Goal: Task Accomplishment & Management: Manage account settings

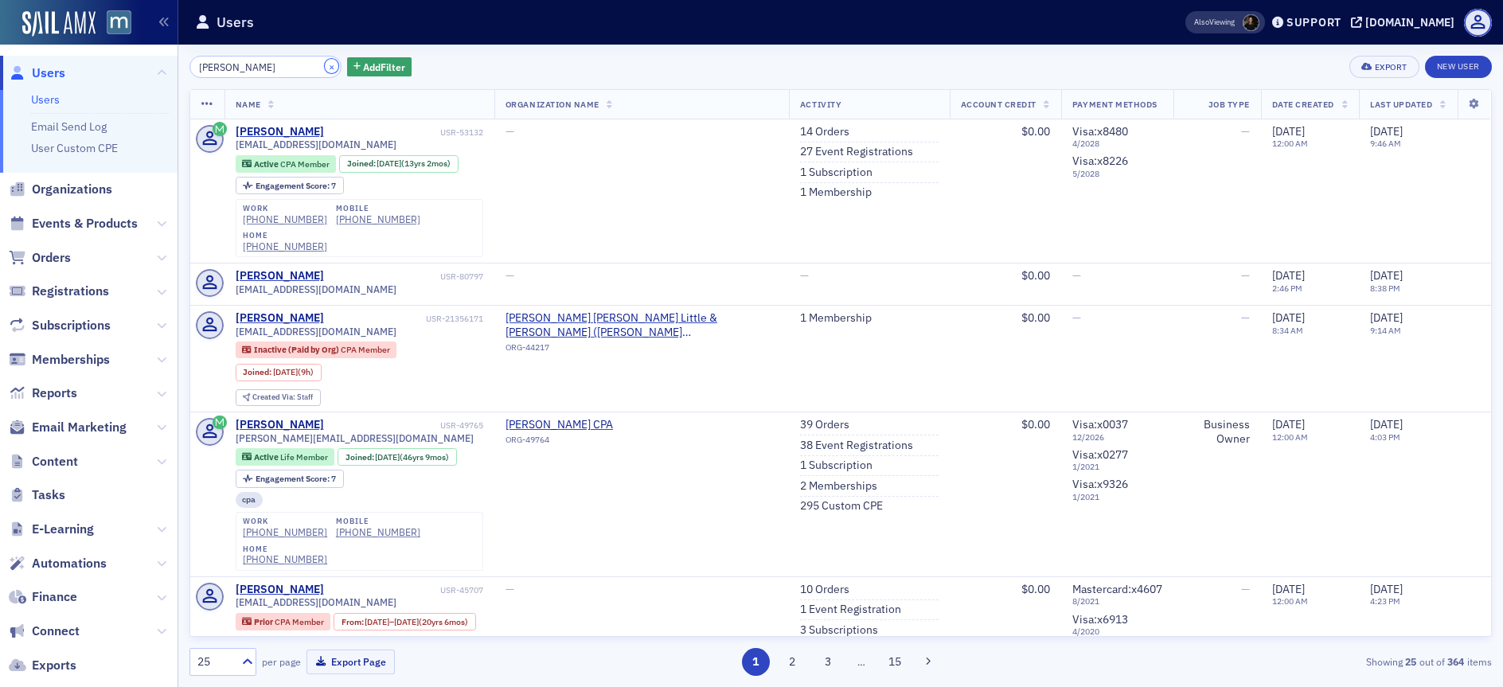
click at [325, 65] on button "×" at bounding box center [332, 66] width 14 height 14
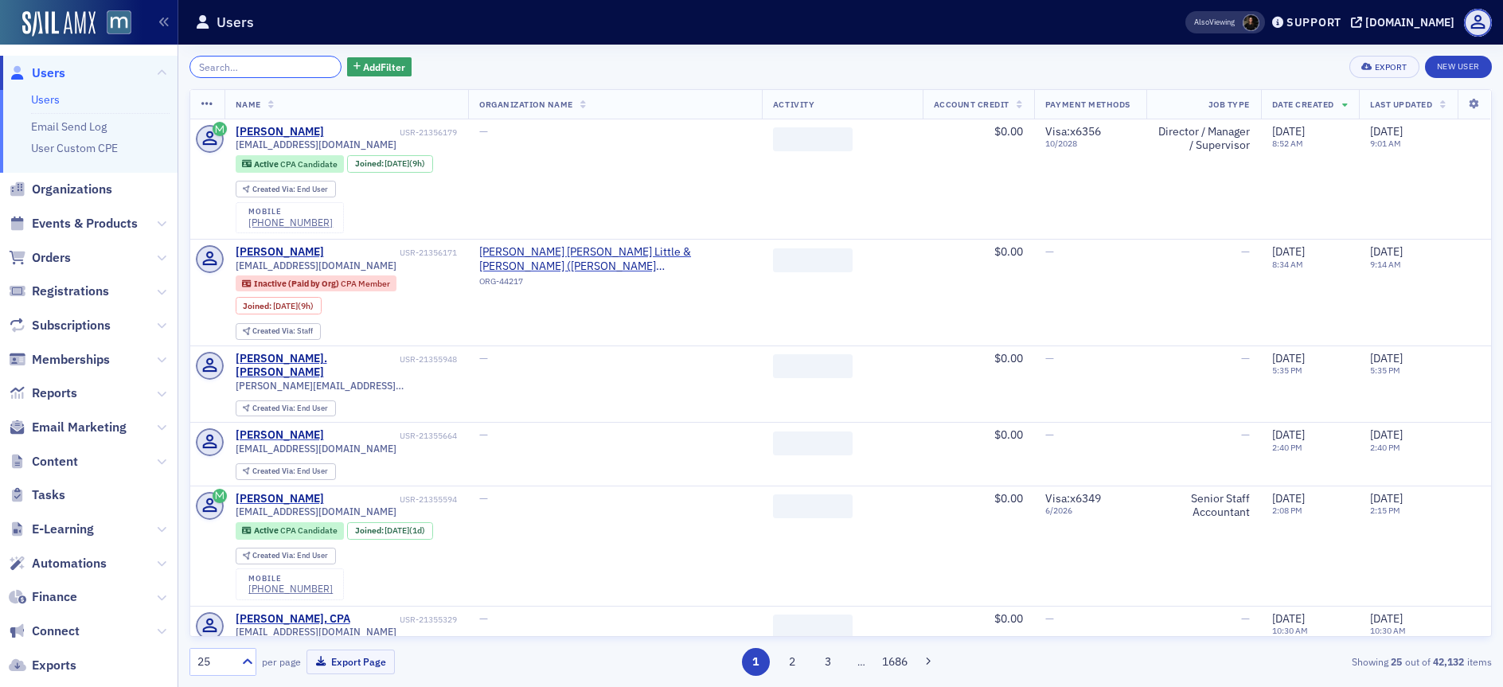
click at [266, 69] on input "search" at bounding box center [266, 67] width 152 height 22
click at [261, 69] on input "search" at bounding box center [266, 67] width 152 height 22
paste input "[EMAIL_ADDRESS][DOMAIN_NAME]"
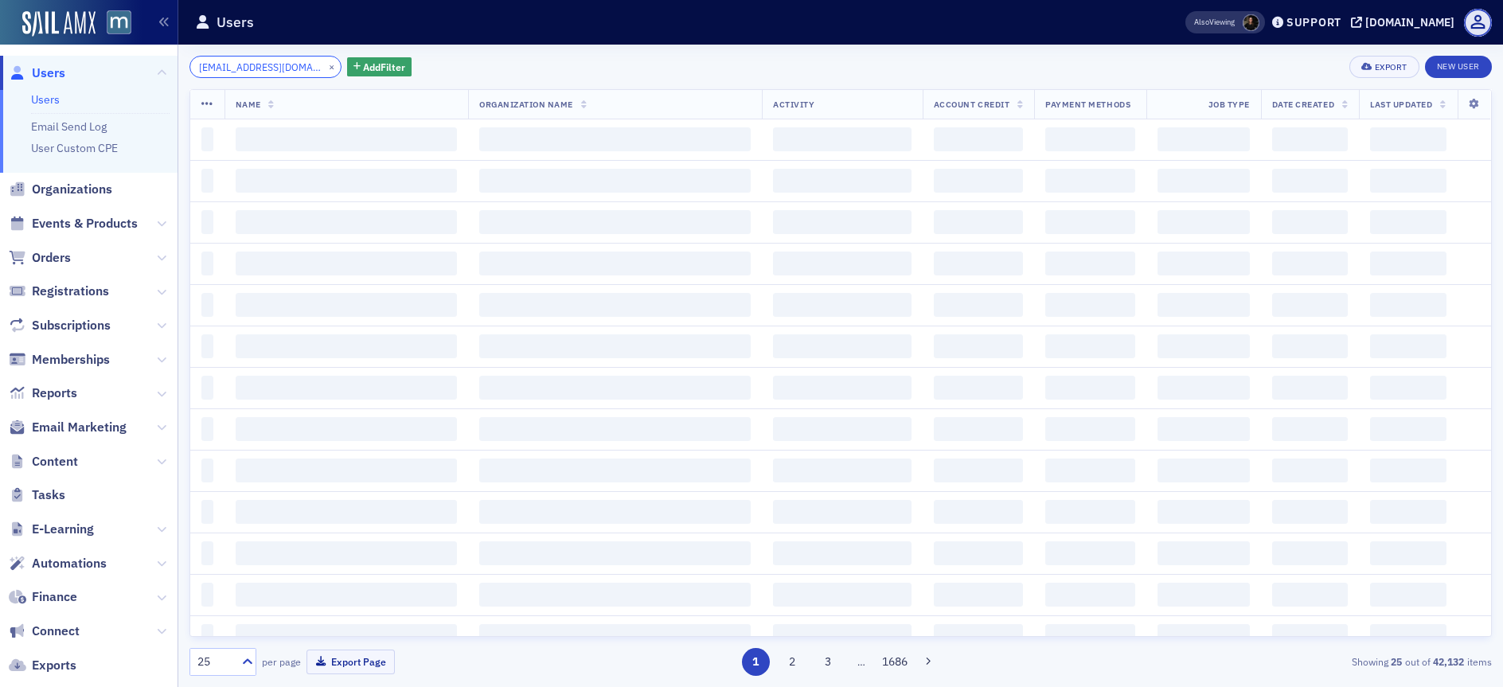
scroll to position [0, 7]
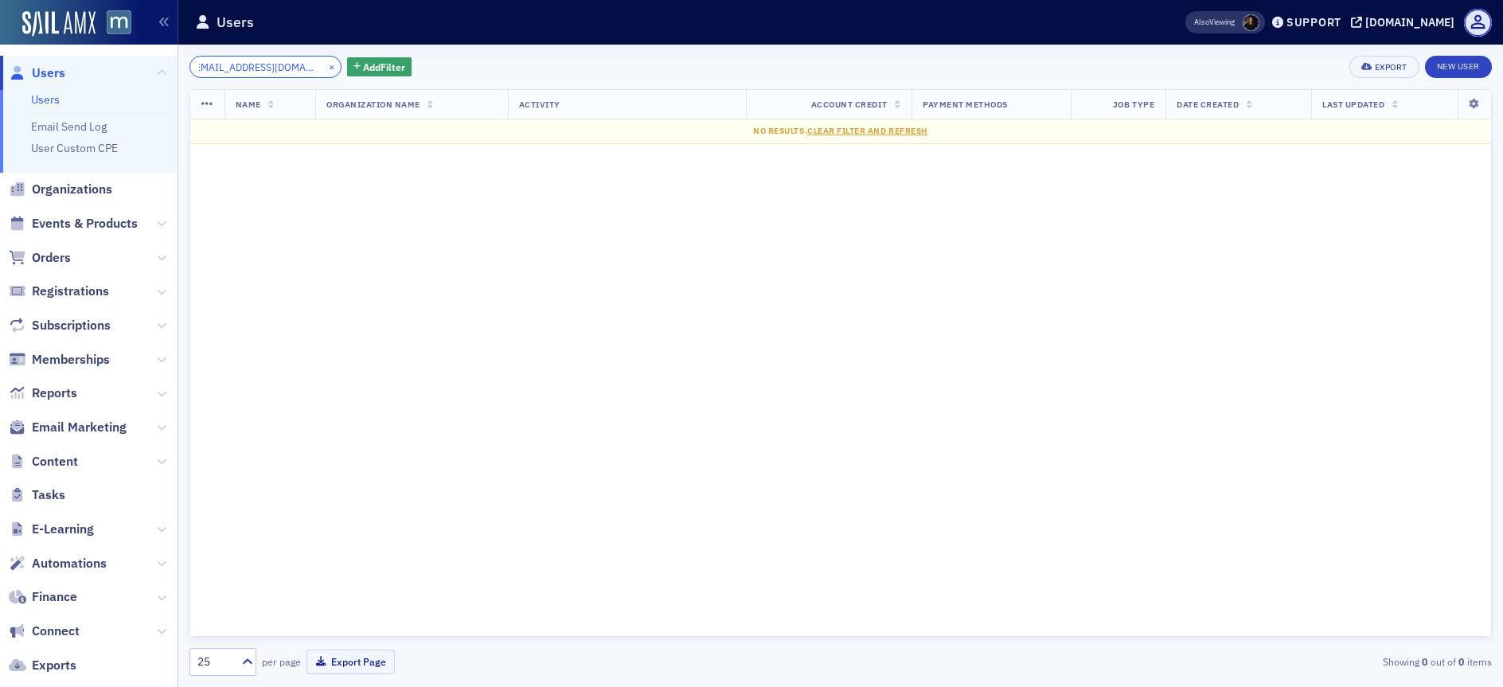
type input "[EMAIL_ADDRESS][DOMAIN_NAME]"
click at [325, 64] on button "×" at bounding box center [332, 66] width 14 height 14
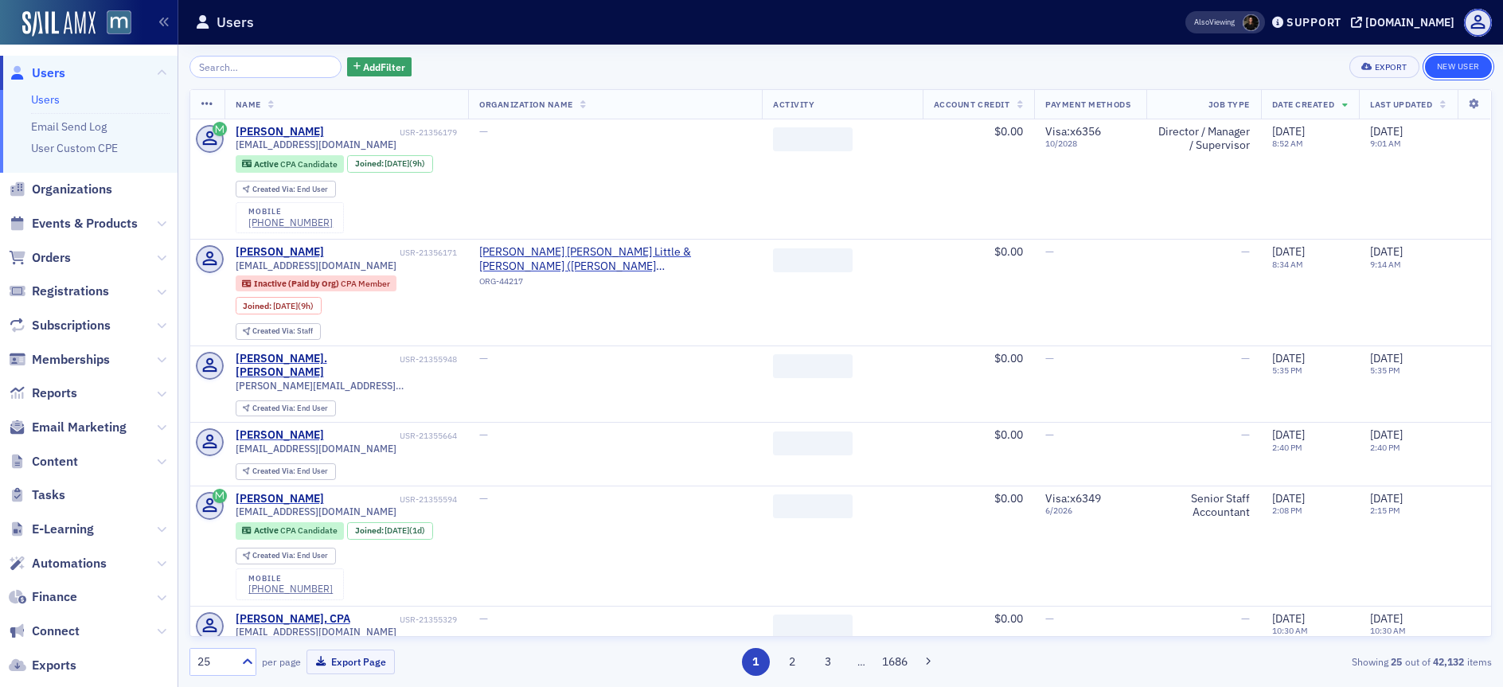
click at [1444, 63] on link "New User" at bounding box center [1458, 67] width 67 height 22
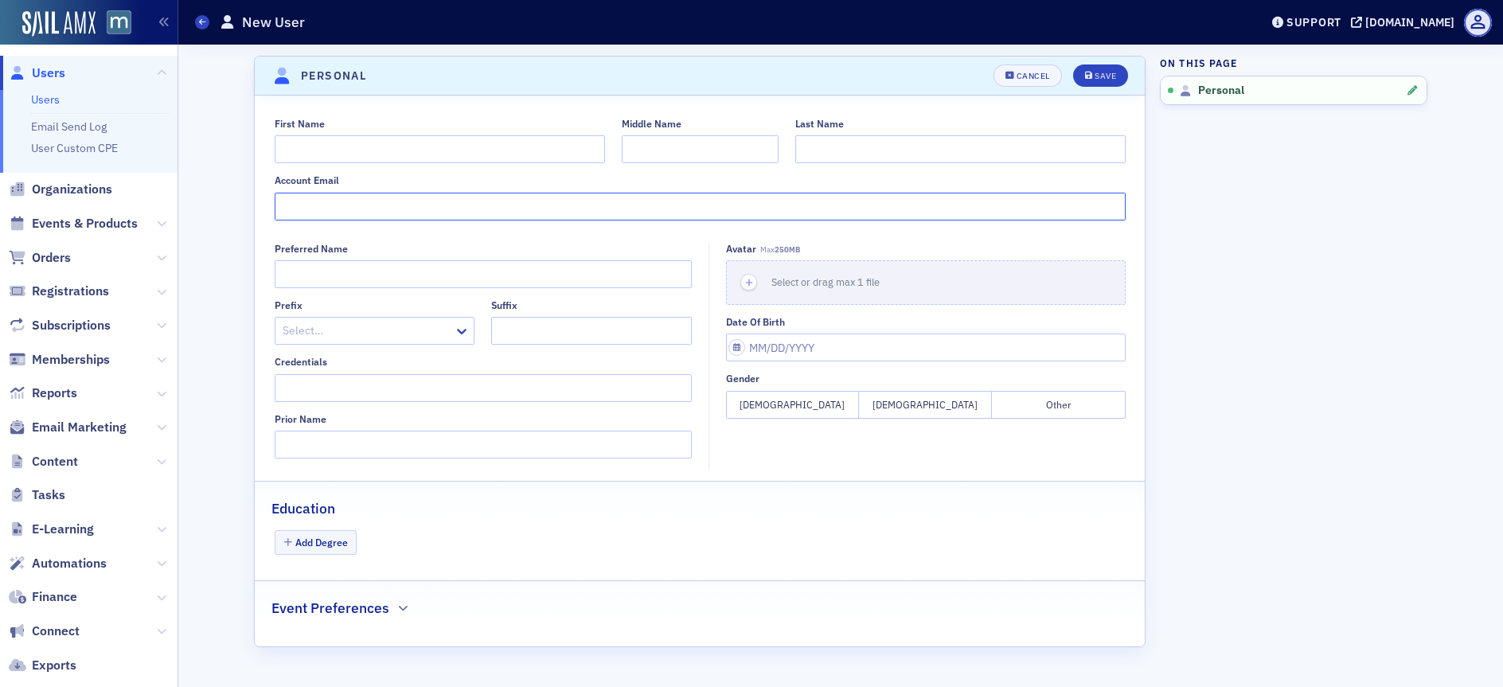
click at [369, 202] on input "Account Email" at bounding box center [700, 207] width 851 height 28
paste input "jvorwerck@gwlmcpa.com"
type input "jvorwerck@gwlmcpa.com"
click at [334, 150] on input "First Name" at bounding box center [440, 149] width 330 height 28
type input "John"
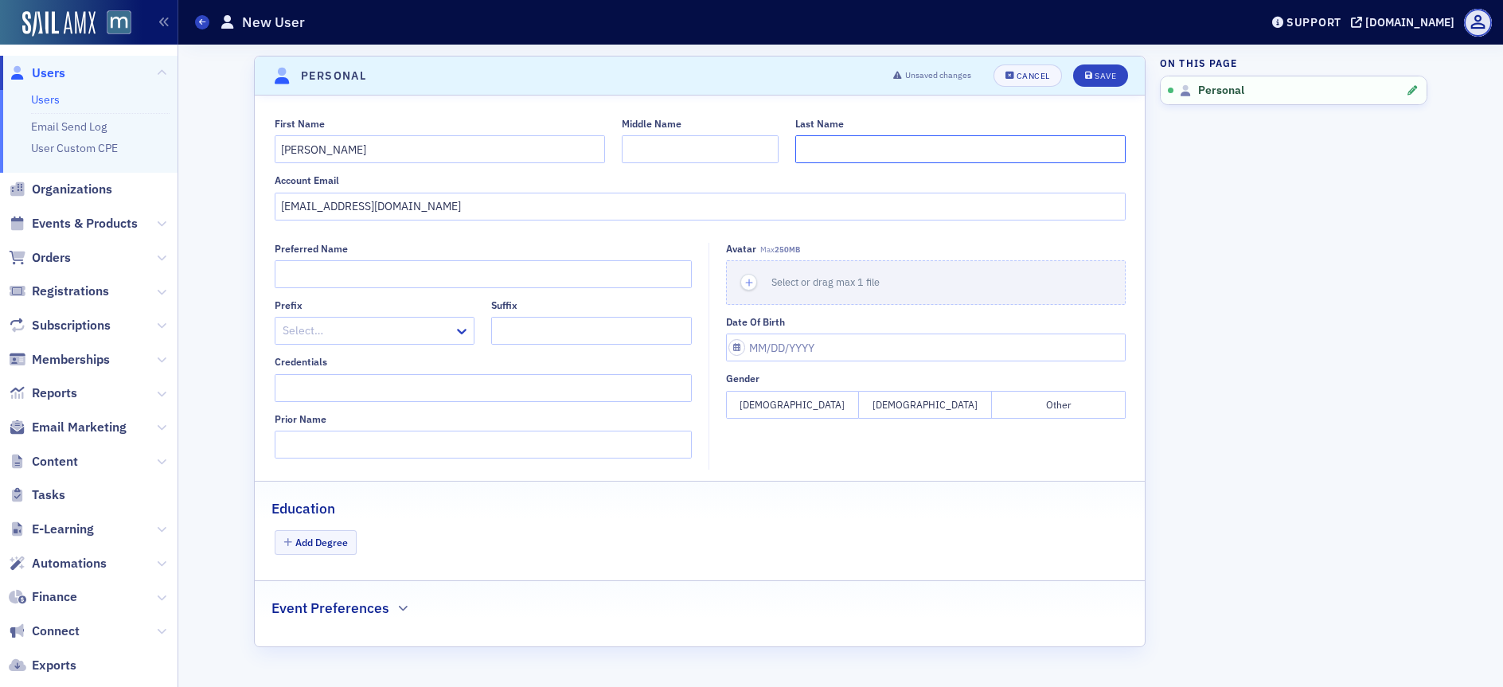
paste input "Vorwerck"
type input "Vorwerck"
click at [1102, 77] on div "Save" at bounding box center [1105, 76] width 21 height 9
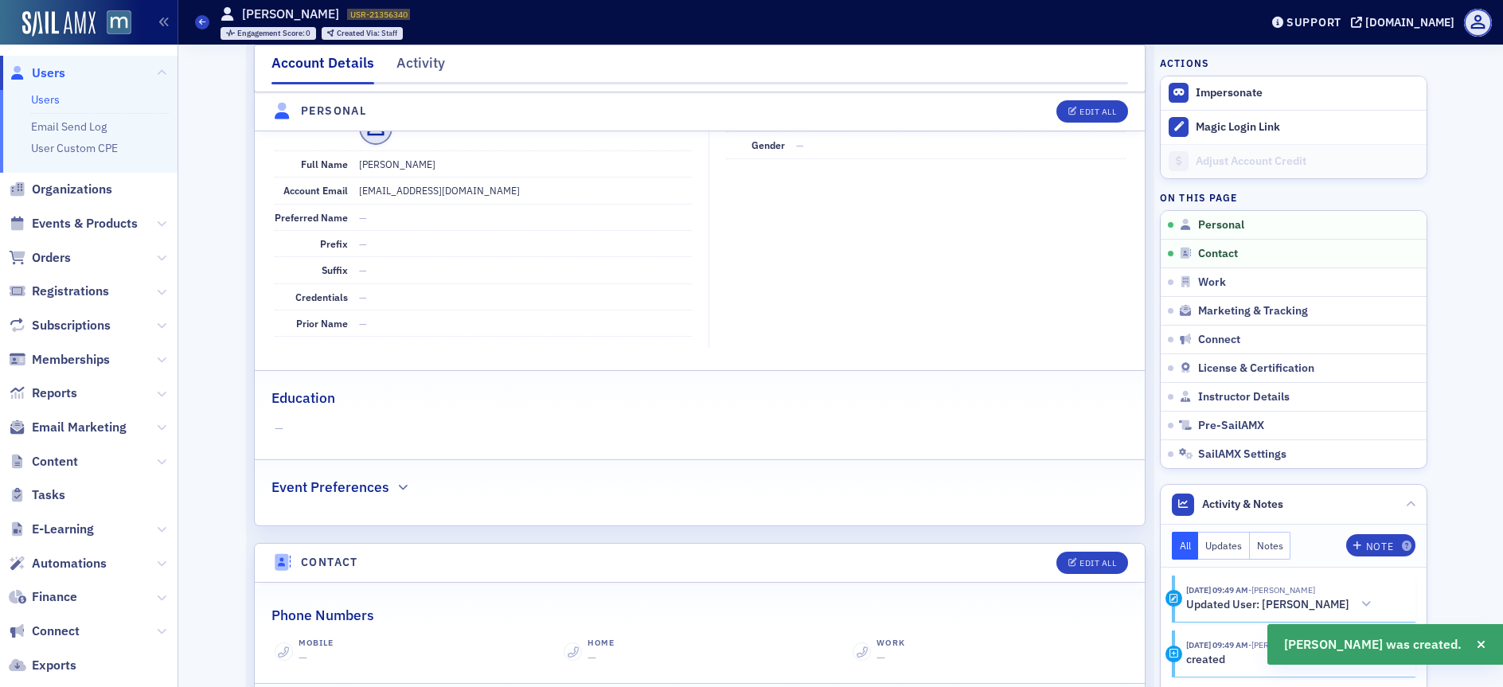
scroll to position [202, 0]
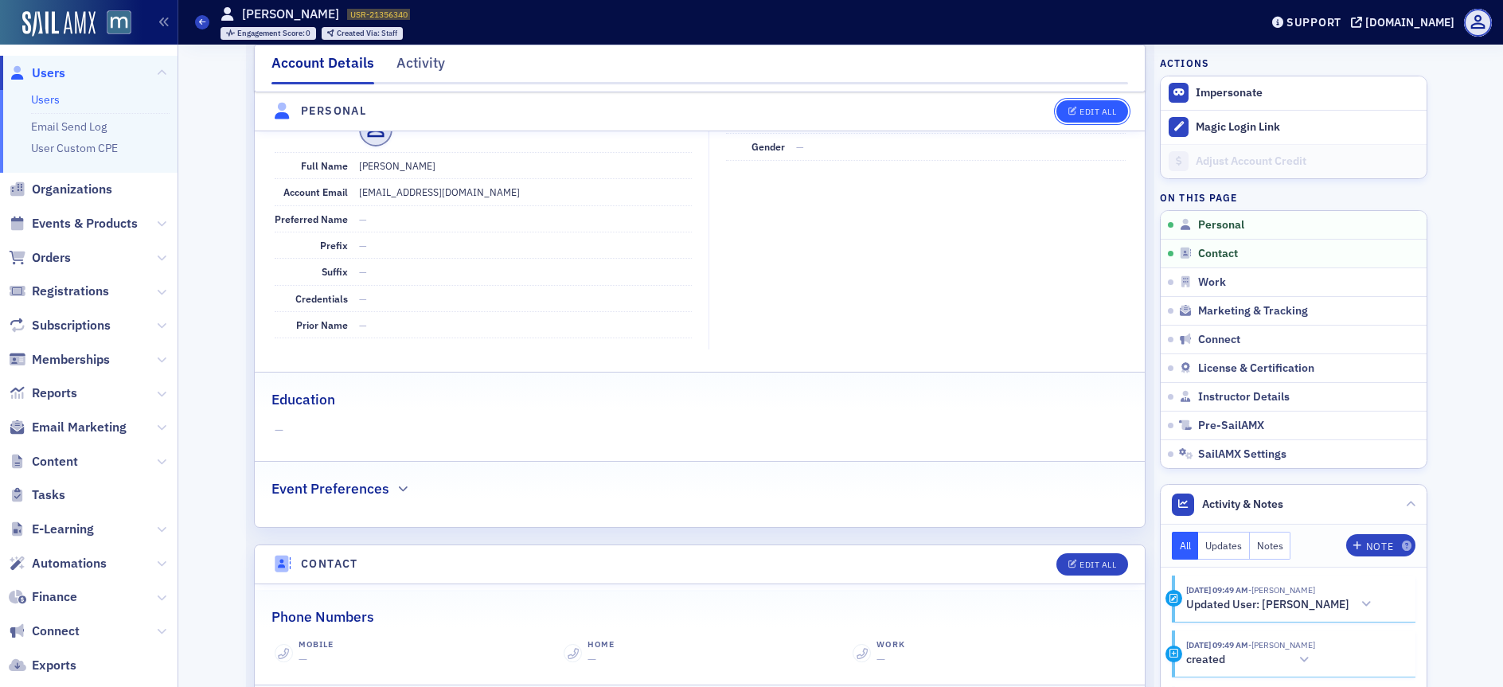
click at [1076, 100] on button "Edit All" at bounding box center [1093, 111] width 72 height 22
select select "US"
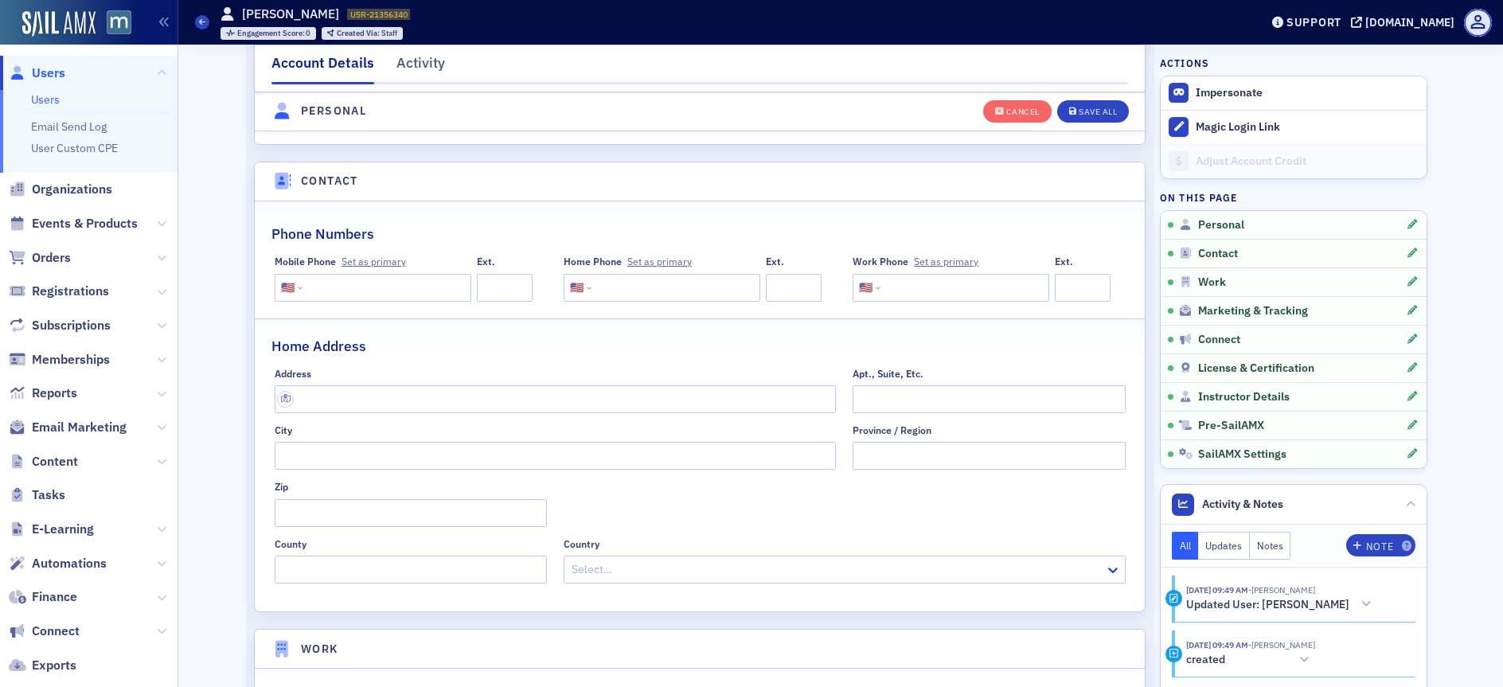
scroll to position [846, 0]
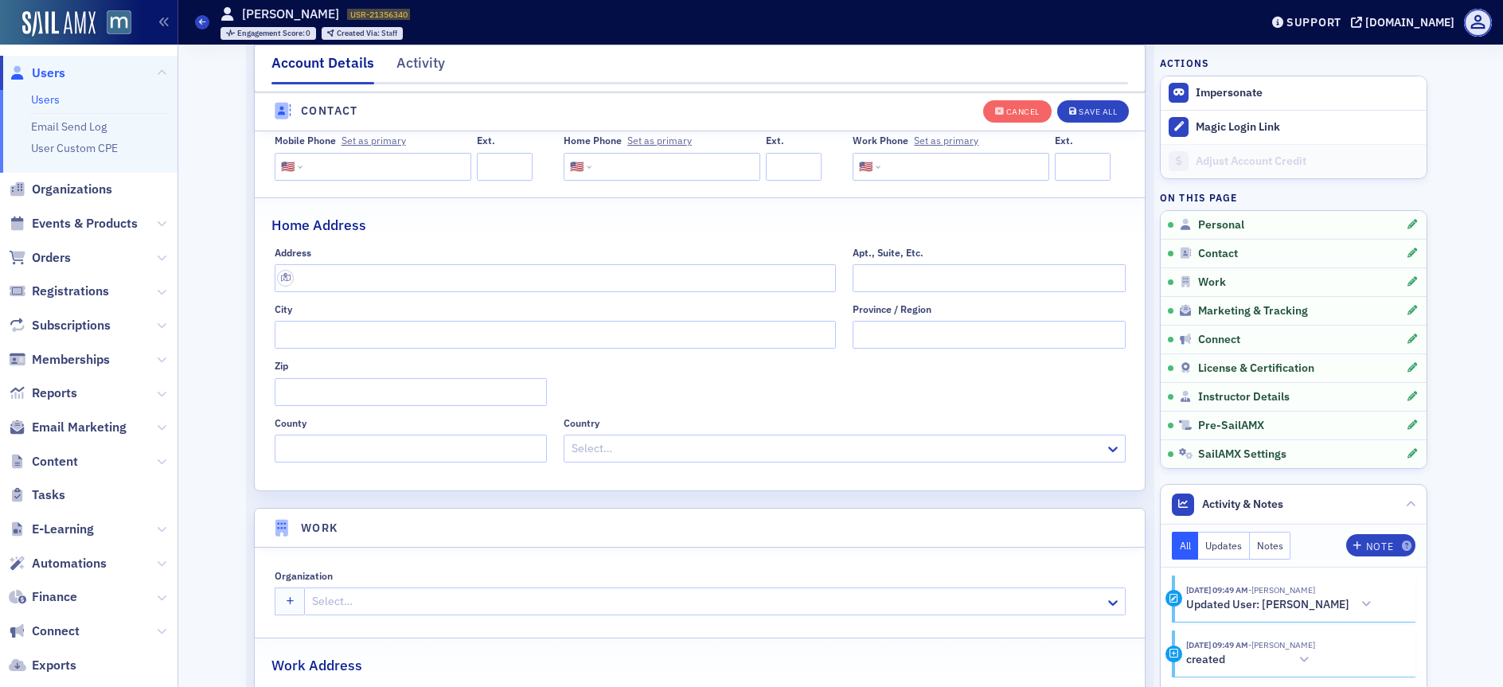
click at [354, 604] on div at bounding box center [707, 602] width 792 height 20
type input "grand"
click at [1114, 117] on button "Save All" at bounding box center [1093, 111] width 72 height 22
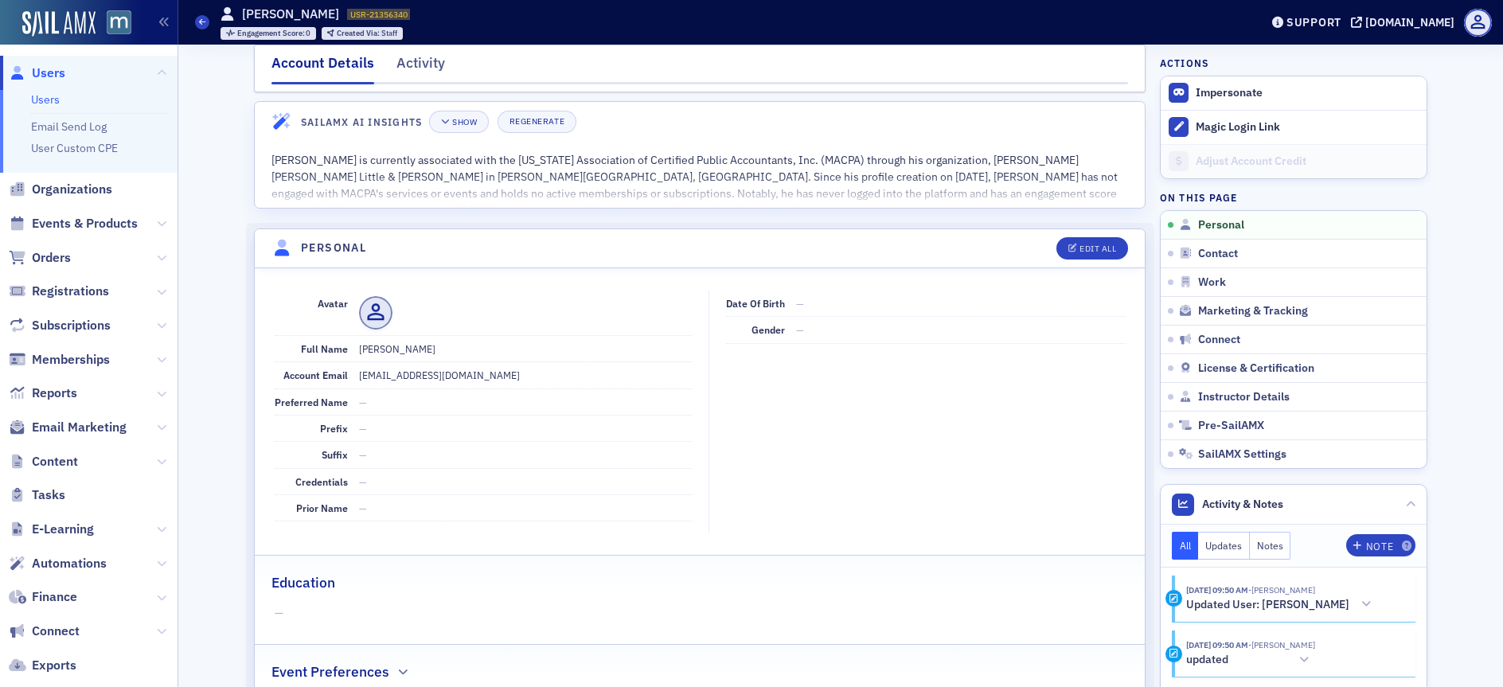
scroll to position [0, 0]
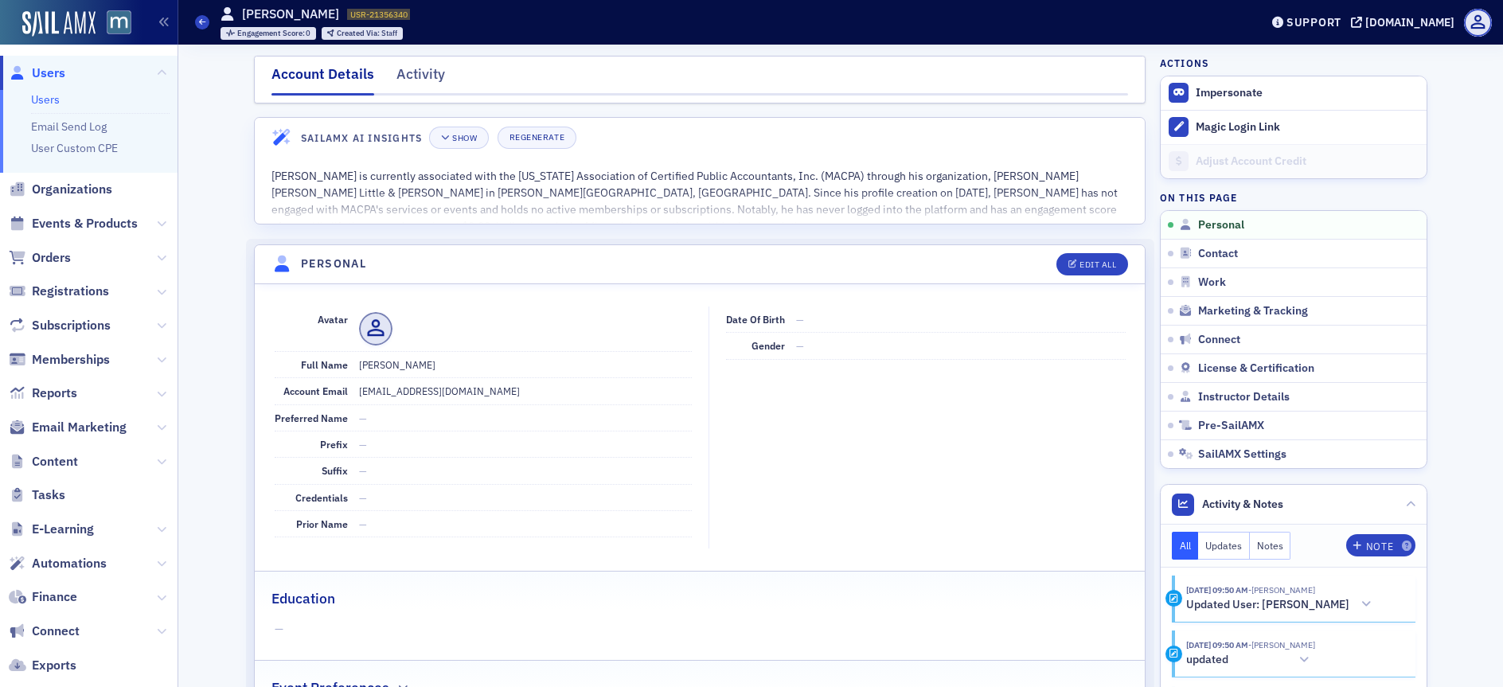
click at [41, 69] on span "Users" at bounding box center [48, 73] width 33 height 18
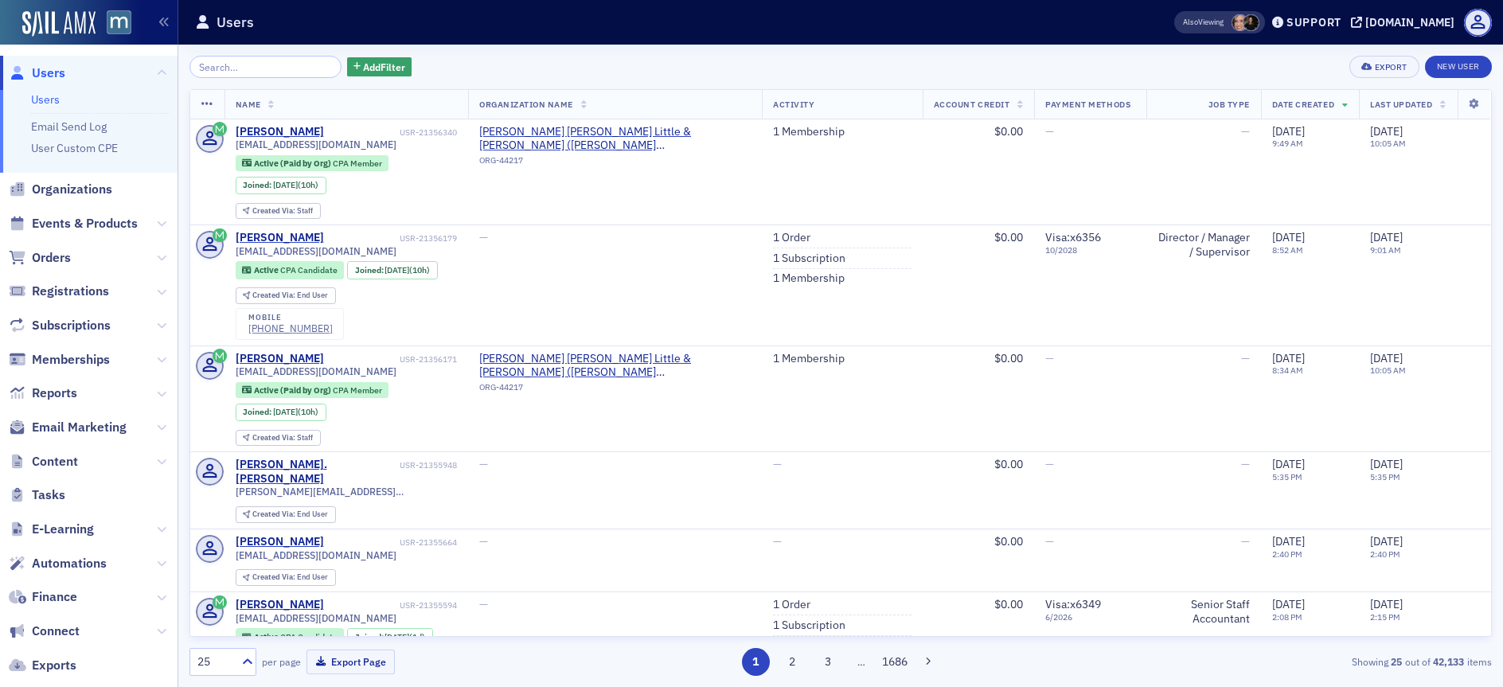
click at [261, 73] on input "search" at bounding box center [266, 67] width 152 height 22
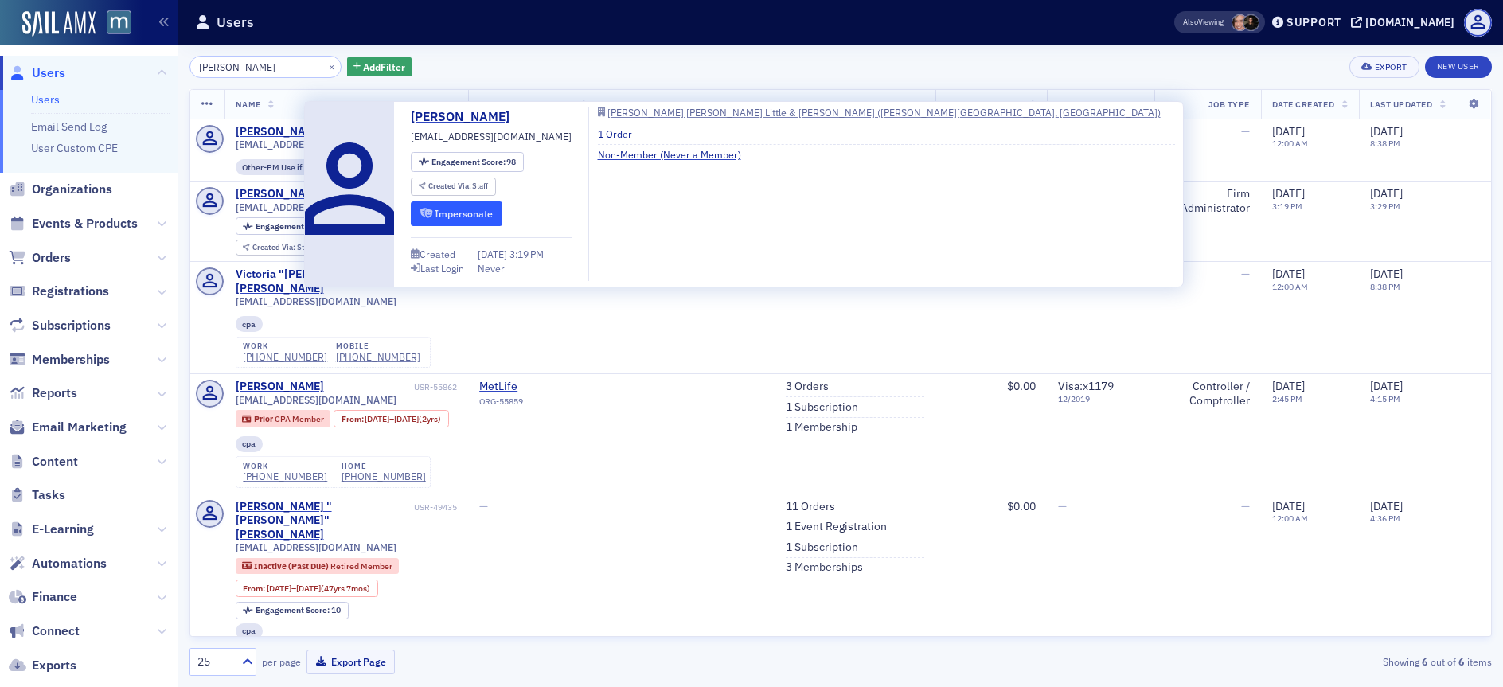
type input "crone"
click at [448, 220] on button "Impersonate" at bounding box center [457, 213] width 92 height 25
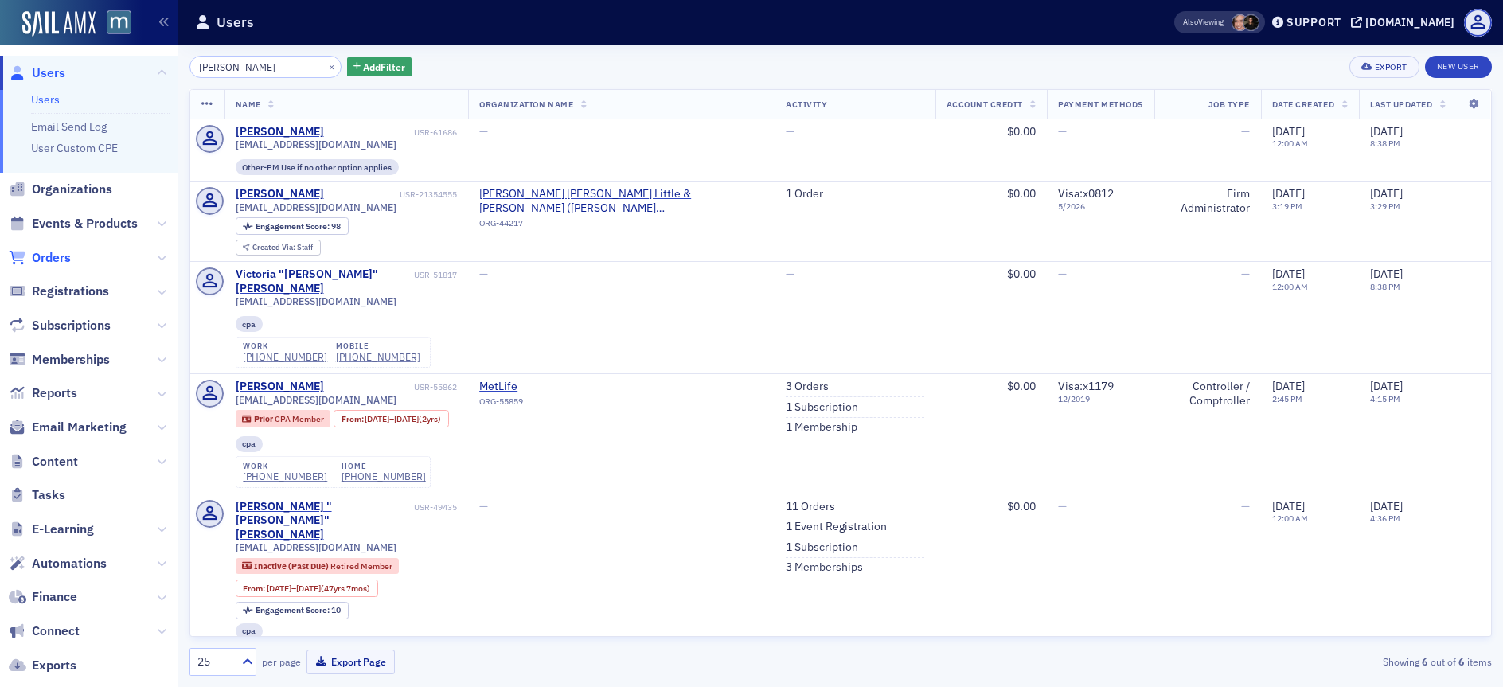
click at [62, 254] on span "Orders" at bounding box center [51, 258] width 39 height 18
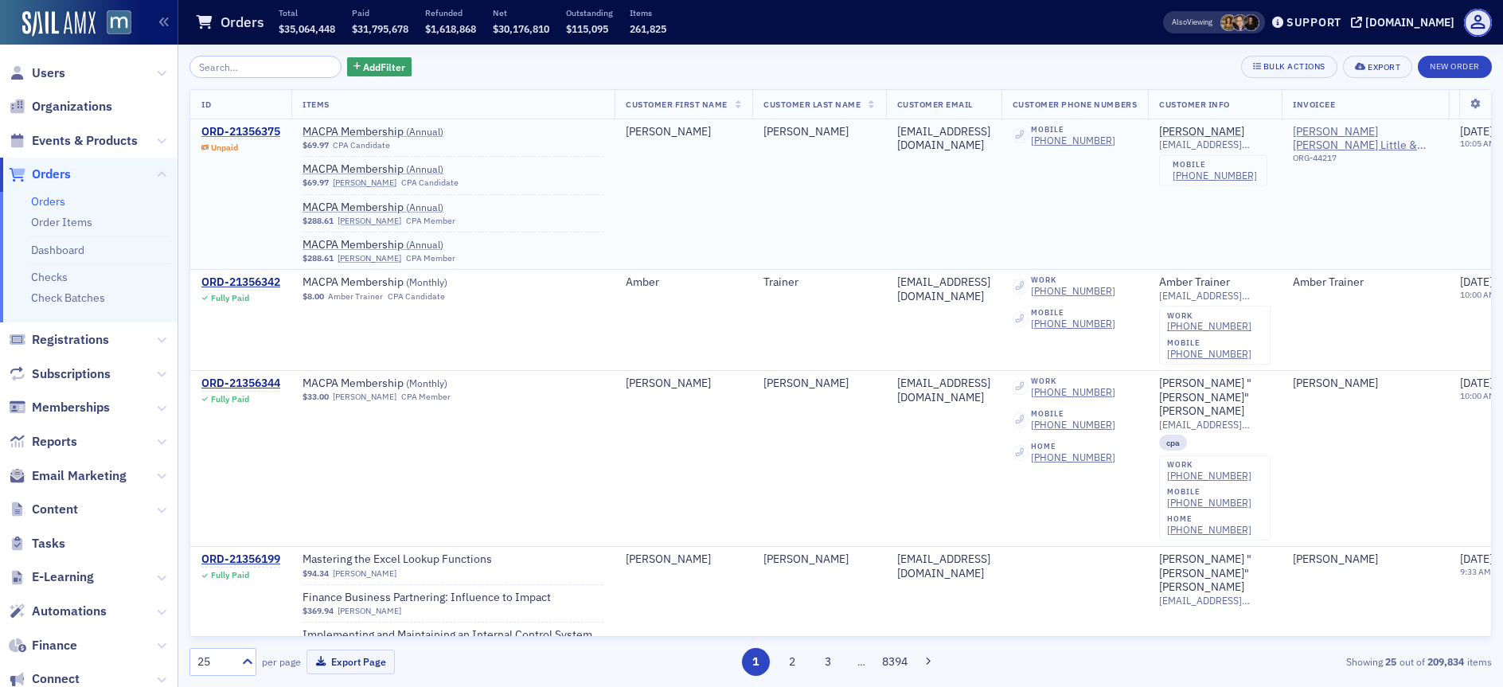
click at [256, 130] on div "ORD-21356375" at bounding box center [240, 132] width 79 height 14
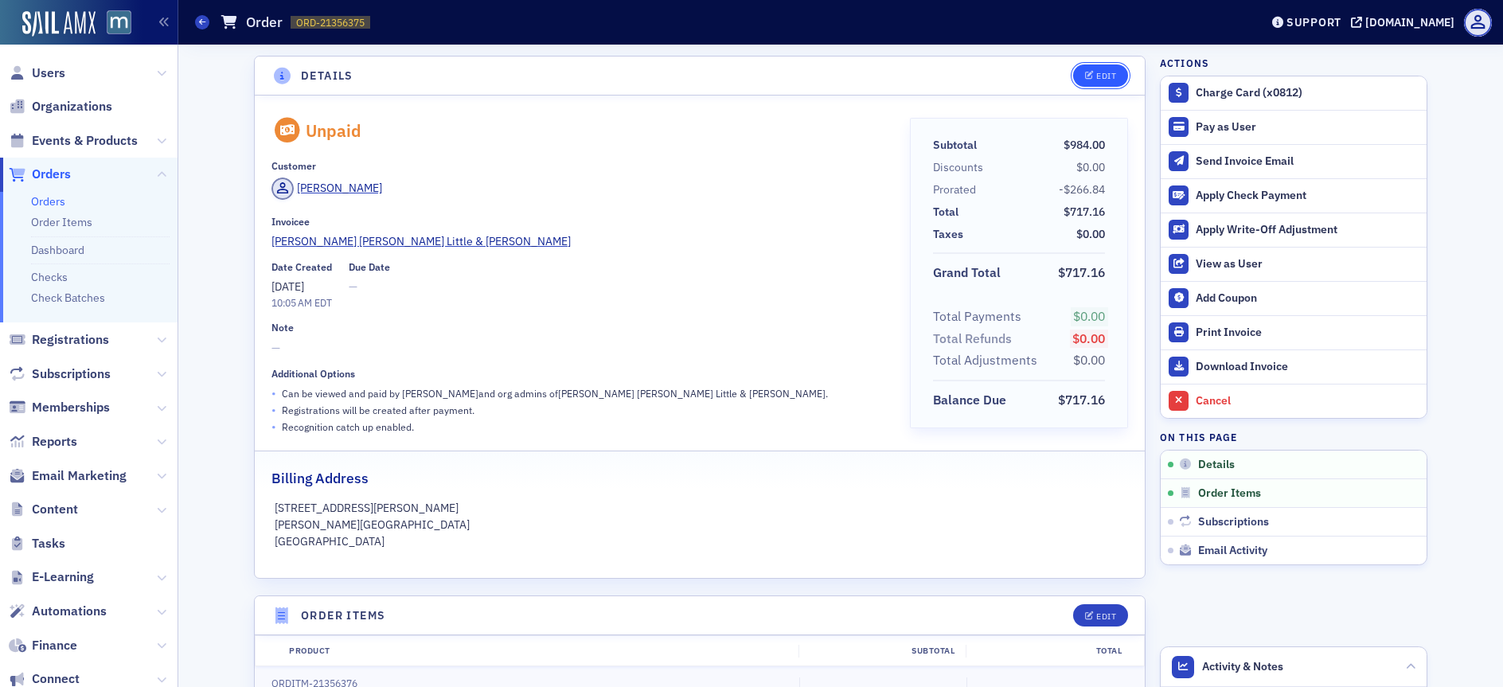
click at [1096, 65] on button "Edit" at bounding box center [1100, 75] width 55 height 22
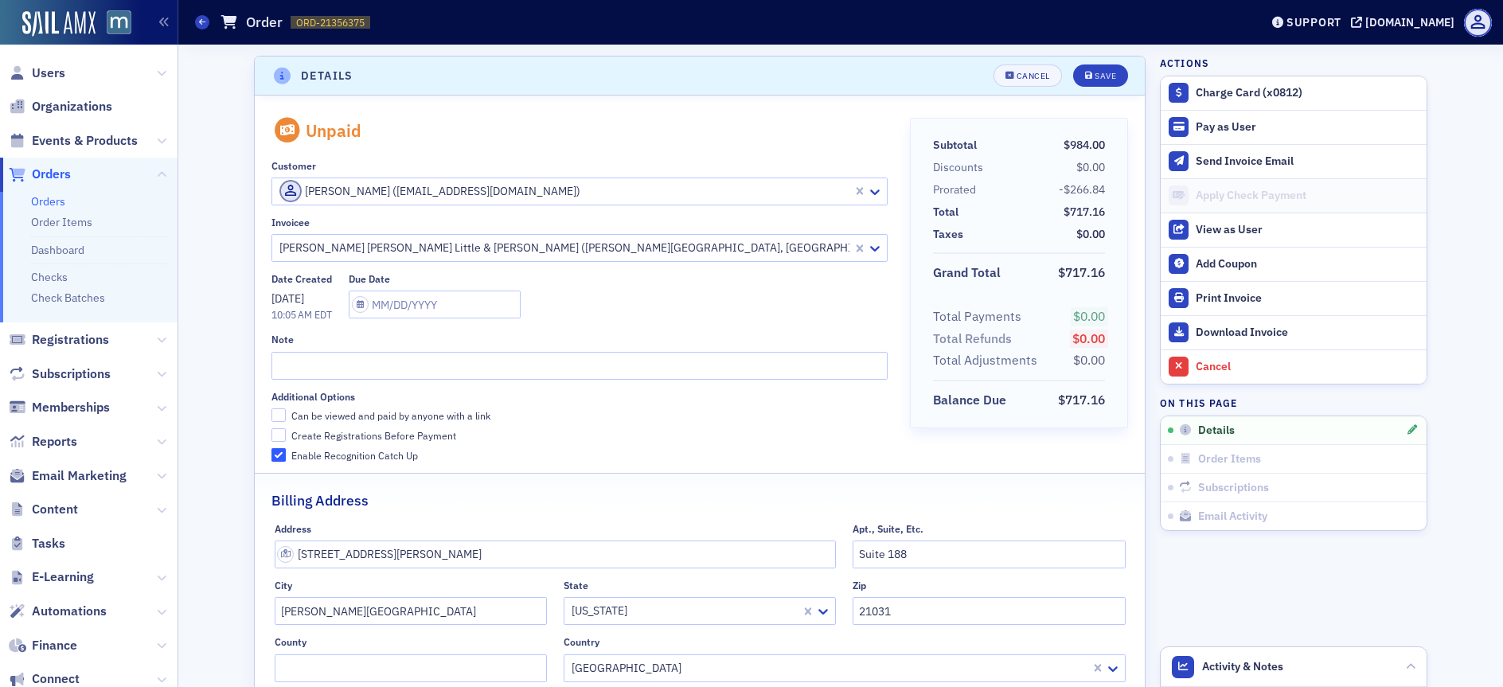
scroll to position [3, 0]
click at [274, 412] on input "Can be viewed and paid by anyone with a link" at bounding box center [279, 412] width 14 height 14
checkbox input "true"
click at [1076, 76] on button "Save" at bounding box center [1100, 72] width 55 height 22
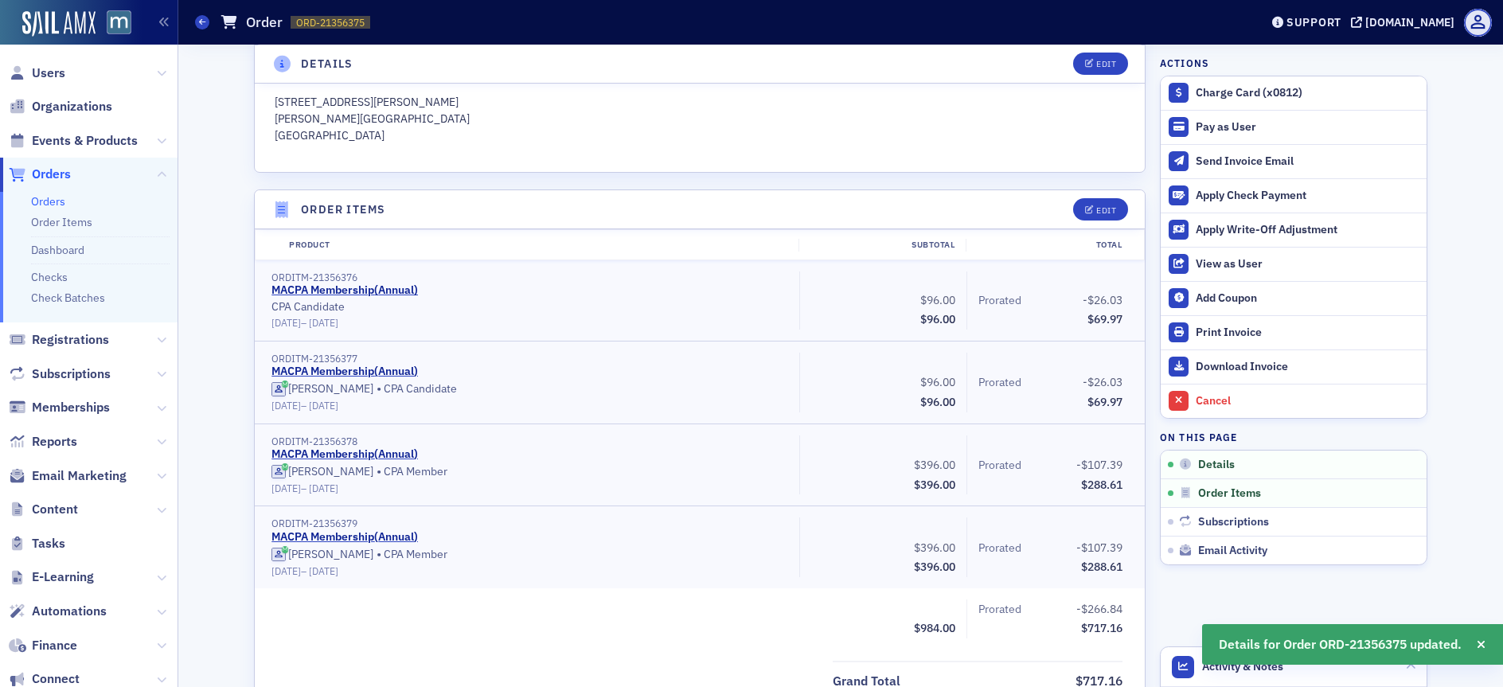
scroll to position [477, 0]
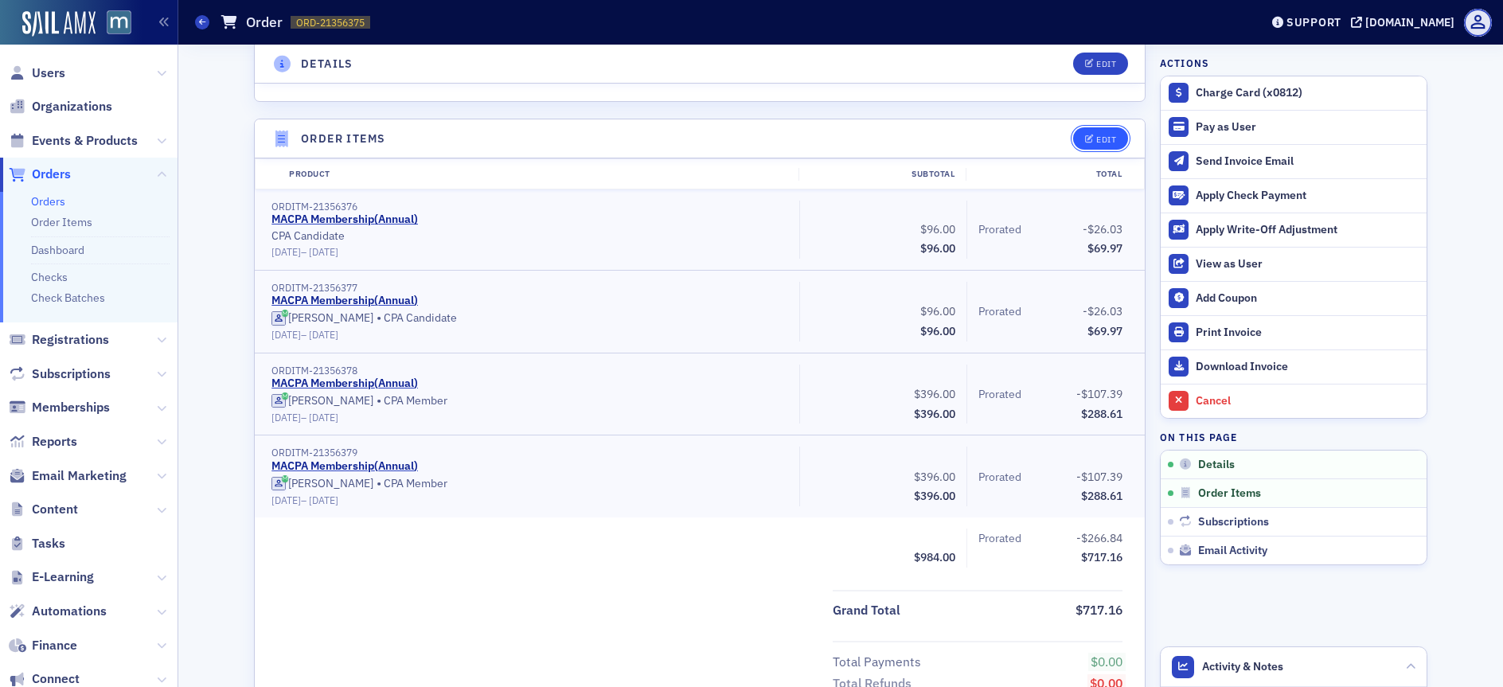
click at [1116, 143] on button "Edit" at bounding box center [1100, 138] width 55 height 22
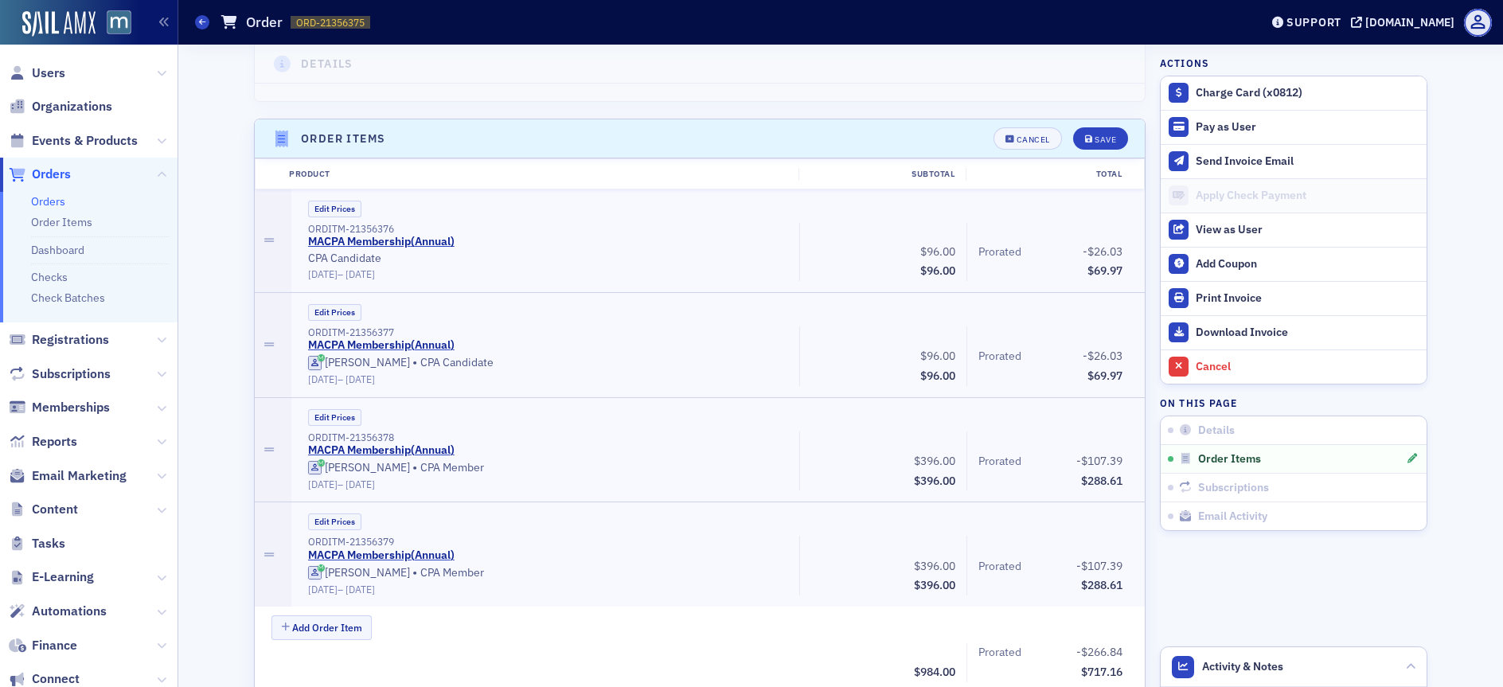
scroll to position [543, 0]
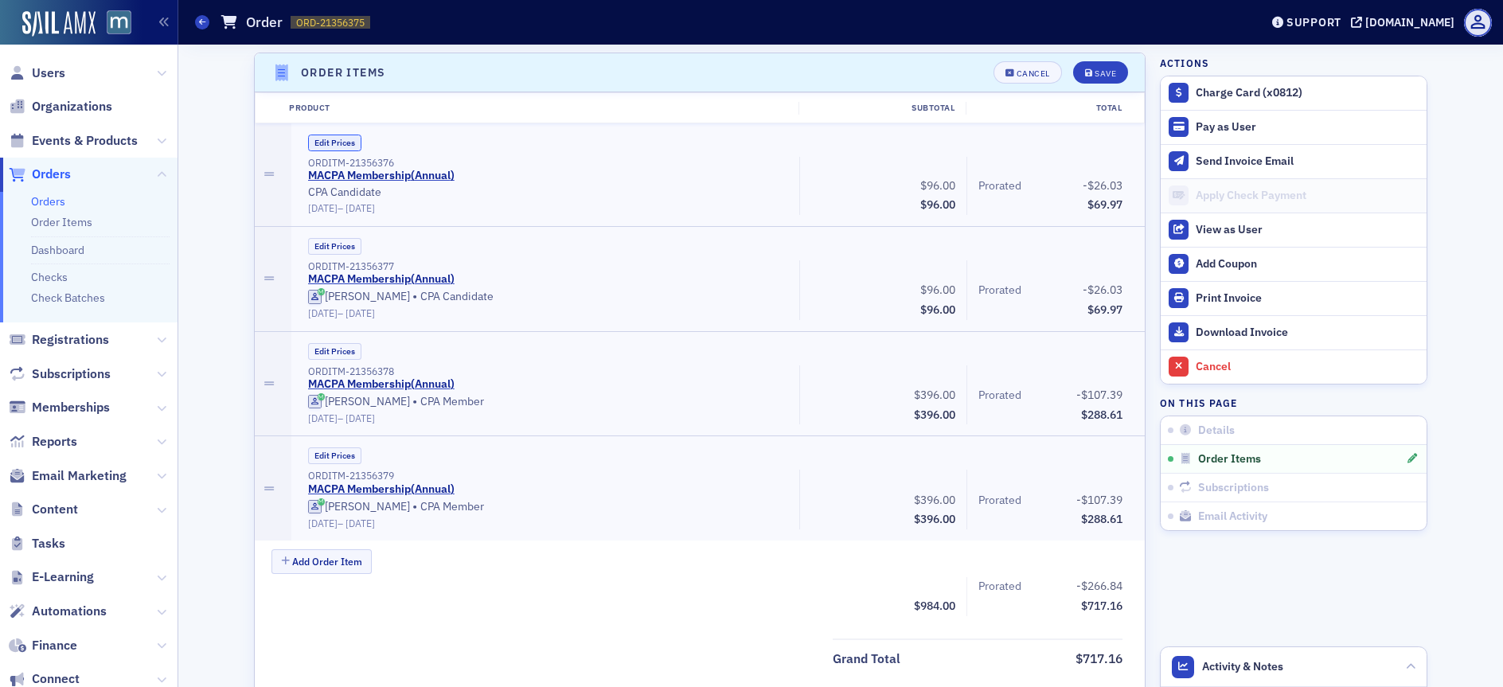
click at [327, 145] on button "Edit Prices" at bounding box center [334, 143] width 53 height 17
click at [1101, 183] on input "0.00" at bounding box center [1090, 183] width 78 height 22
click at [934, 184] on input "96.00" at bounding box center [923, 183] width 78 height 22
type input "0.00"
click at [1095, 72] on div "Save" at bounding box center [1105, 73] width 21 height 9
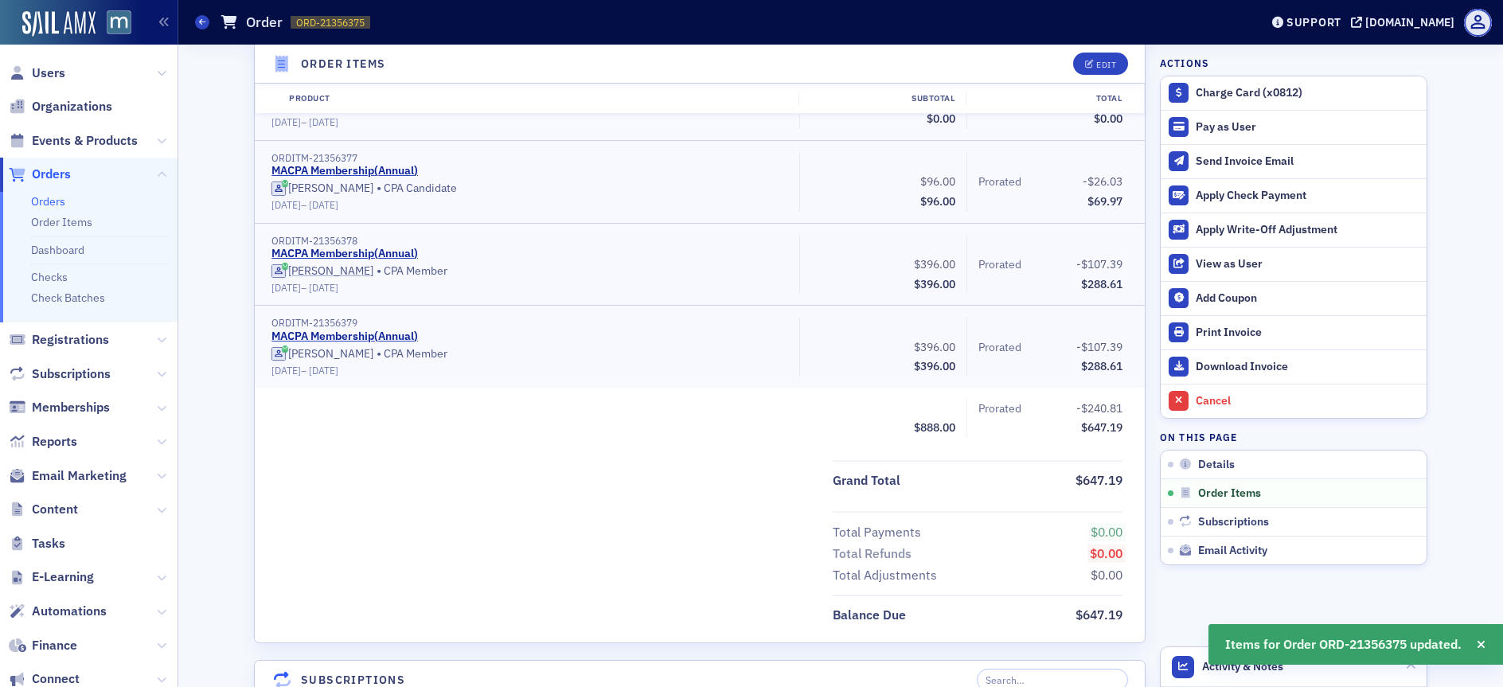
scroll to position [637, 0]
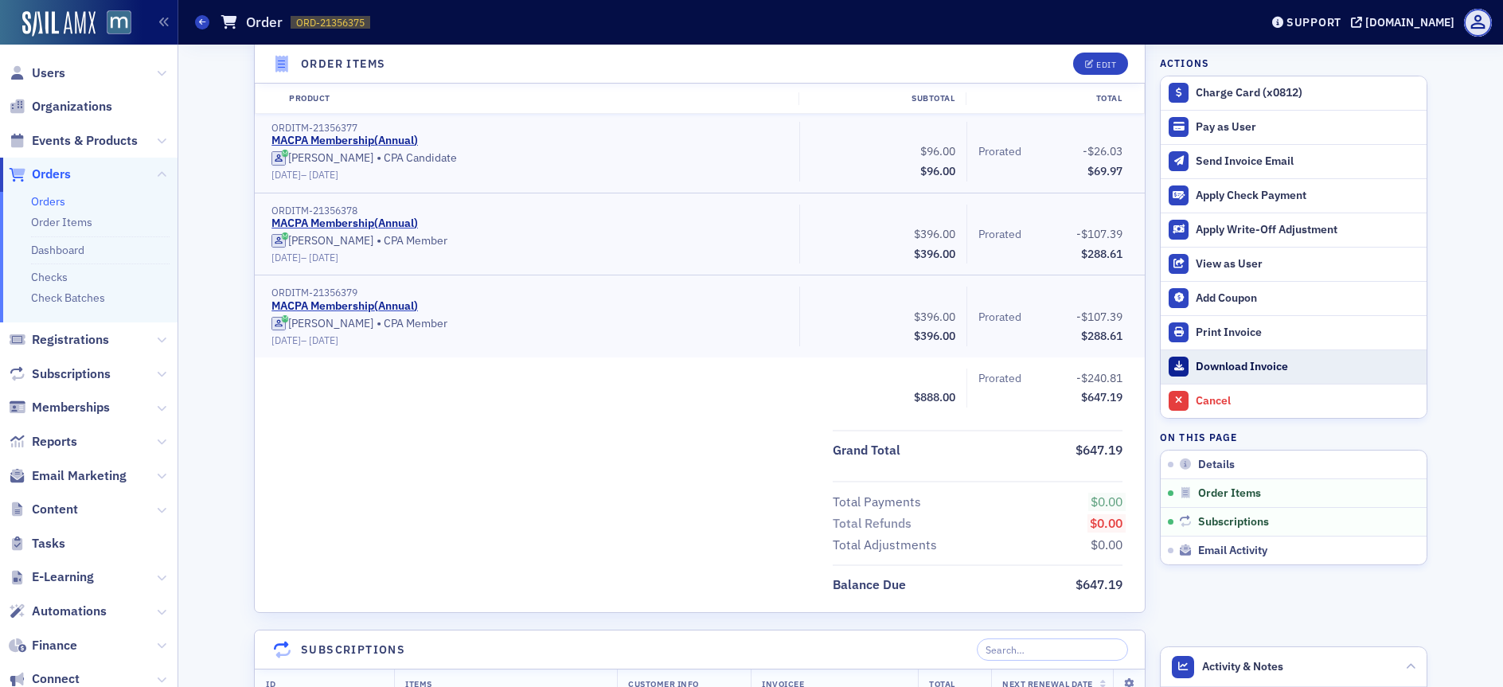
click at [1211, 371] on div "Download Invoice" at bounding box center [1307, 367] width 223 height 14
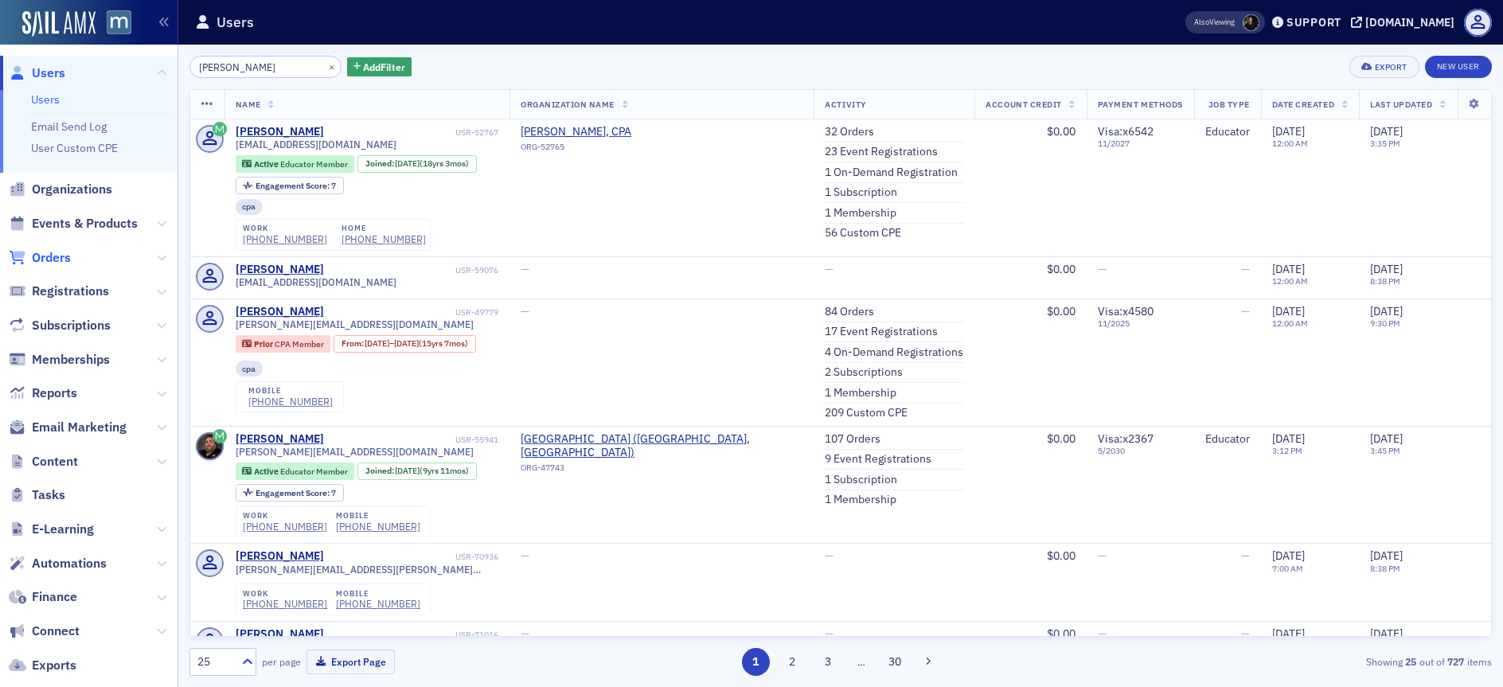
drag, startPoint x: 58, startPoint y: 269, endPoint x: 57, endPoint y: 255, distance: 14.4
click at [58, 267] on span "Orders" at bounding box center [89, 257] width 178 height 34
click at [58, 255] on span "Orders" at bounding box center [51, 258] width 39 height 18
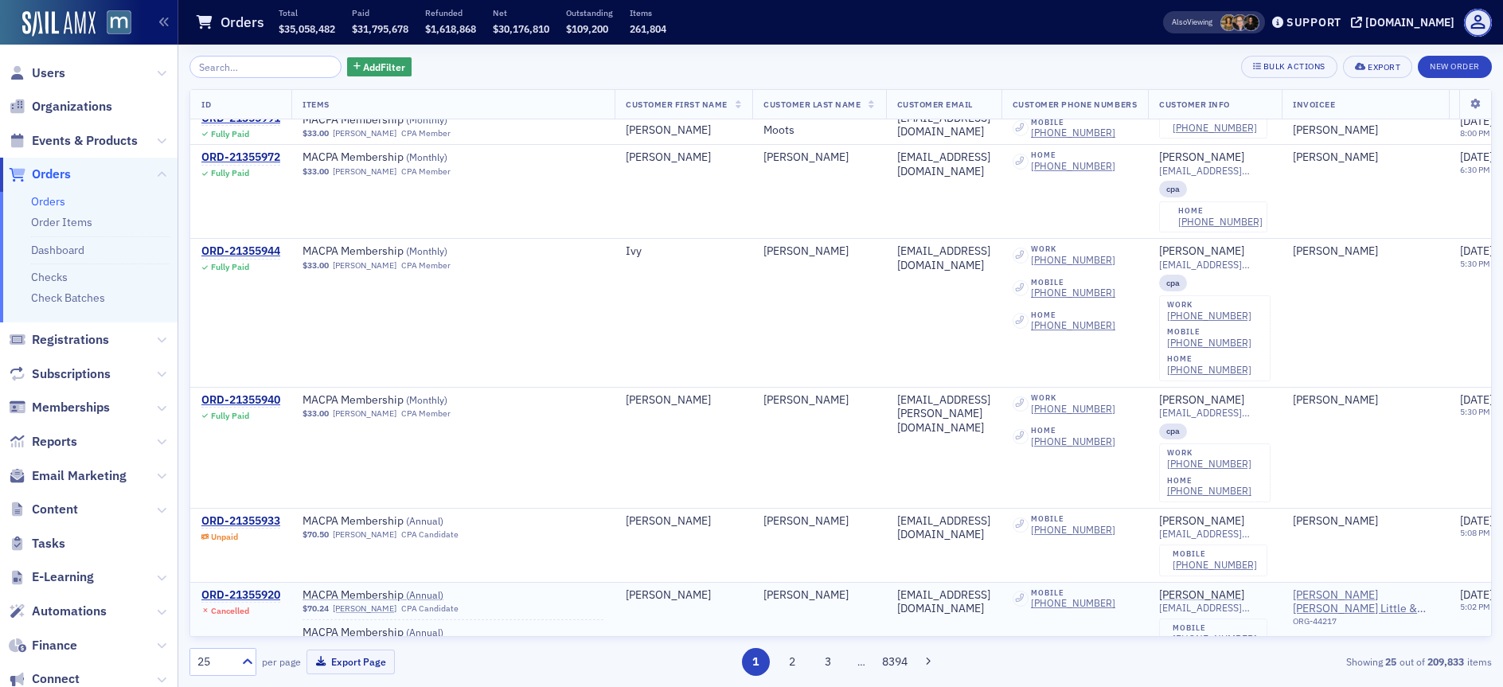
scroll to position [1900, 0]
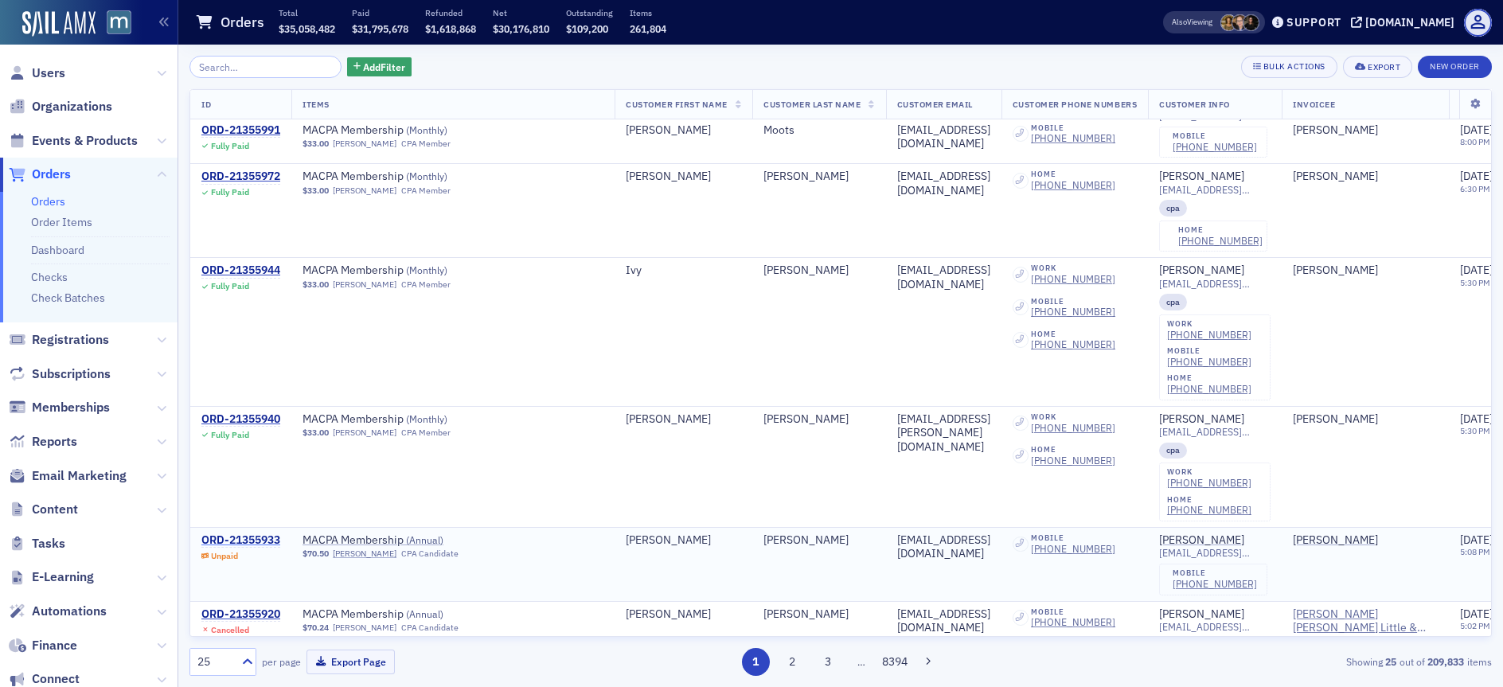
click at [245, 534] on div "ORD-21355933" at bounding box center [240, 541] width 79 height 14
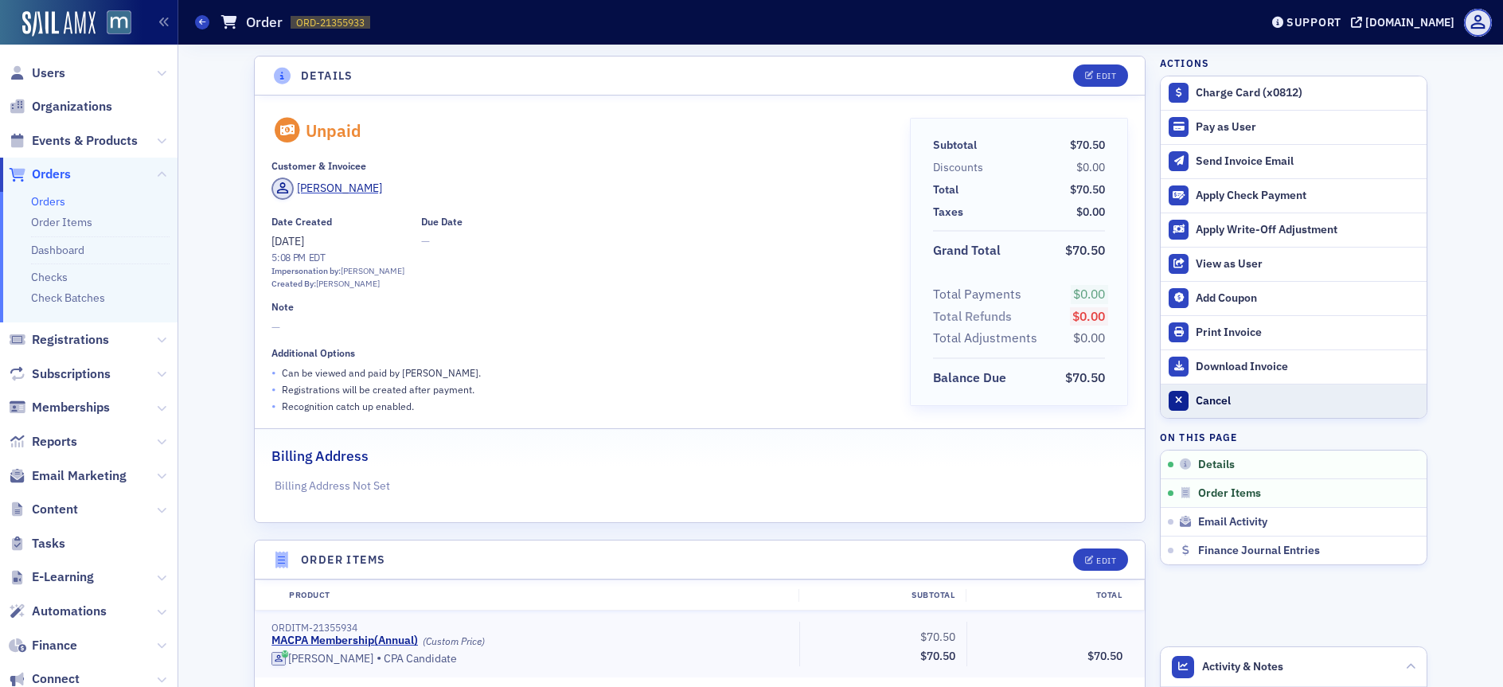
click at [1240, 393] on button "Cancel" at bounding box center [1294, 401] width 266 height 34
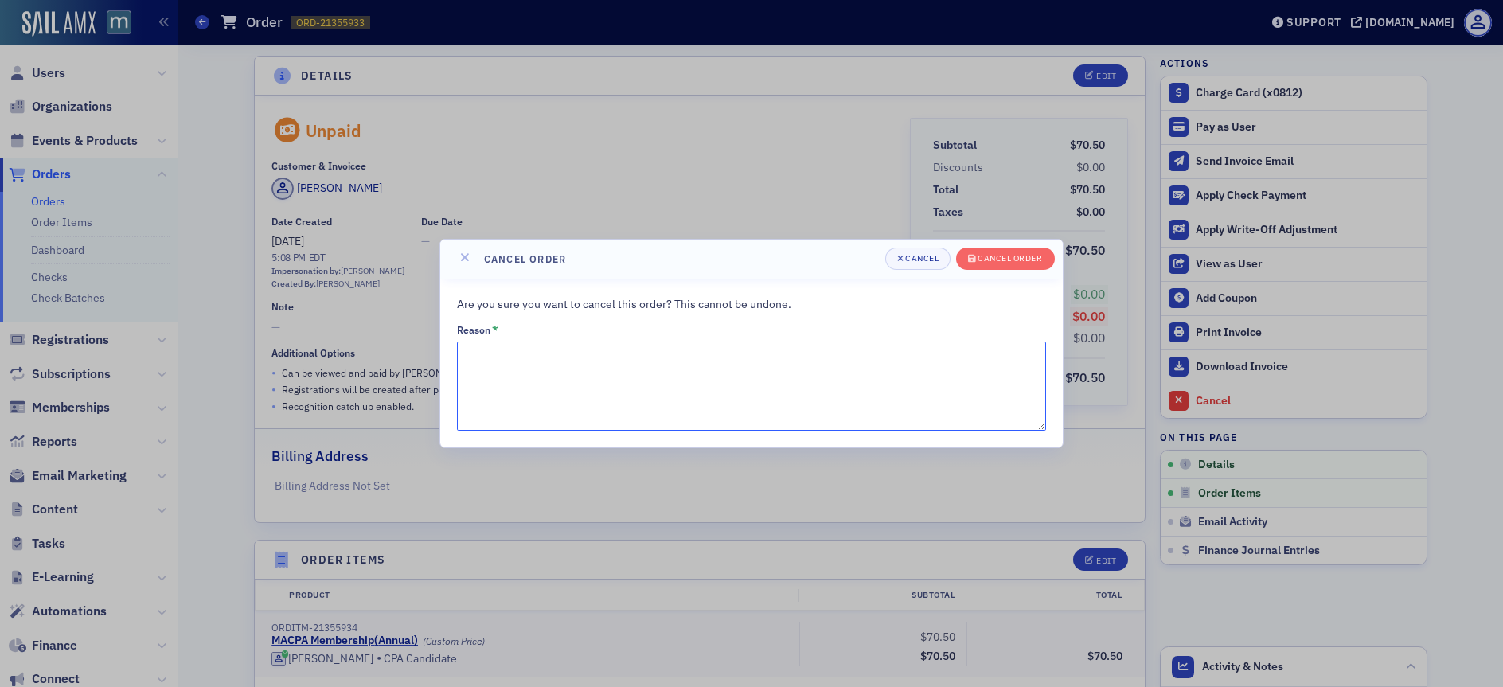
click at [601, 384] on textarea "Reason *" at bounding box center [751, 386] width 589 height 89
type textarea "duplicate"
click at [1007, 271] on header "Cancel order Cancel Cancel order" at bounding box center [751, 260] width 623 height 40
click at [1007, 260] on div "Cancel order" at bounding box center [1010, 258] width 64 height 9
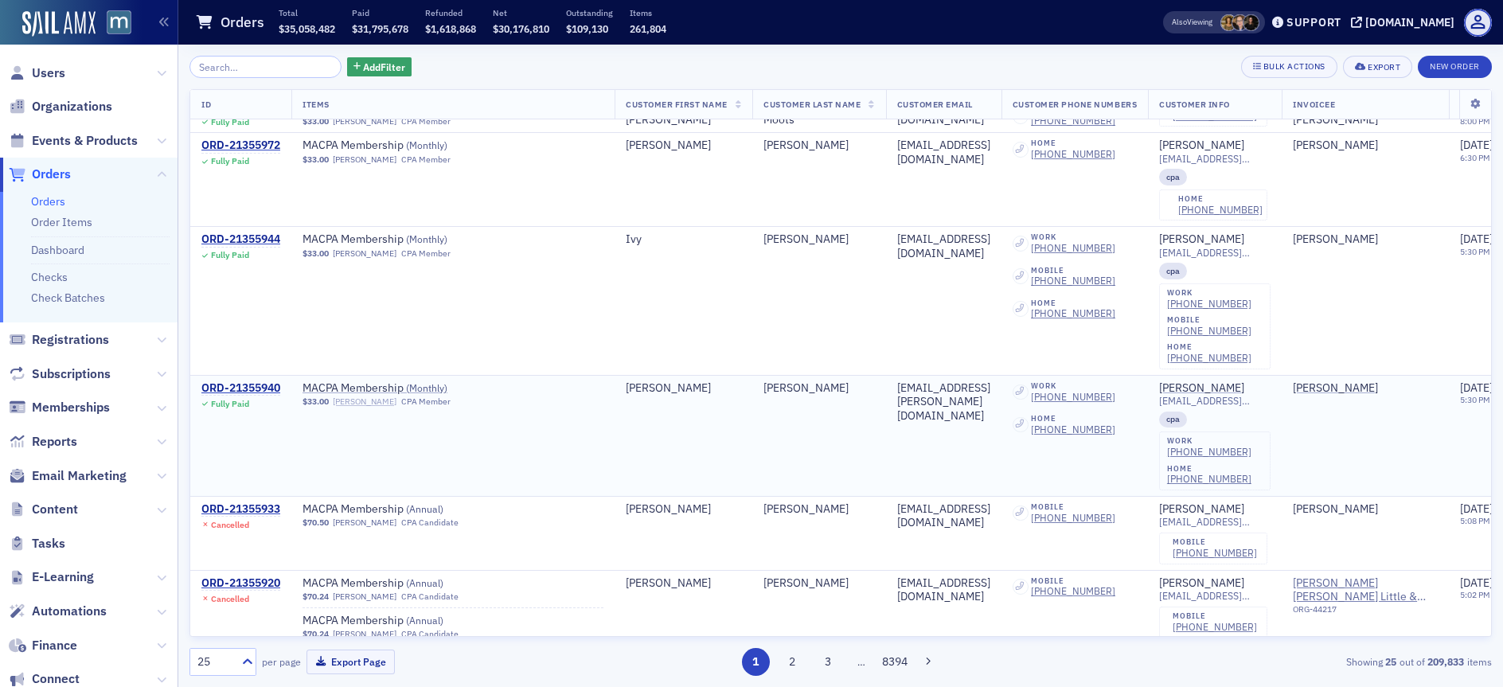
scroll to position [1913, 0]
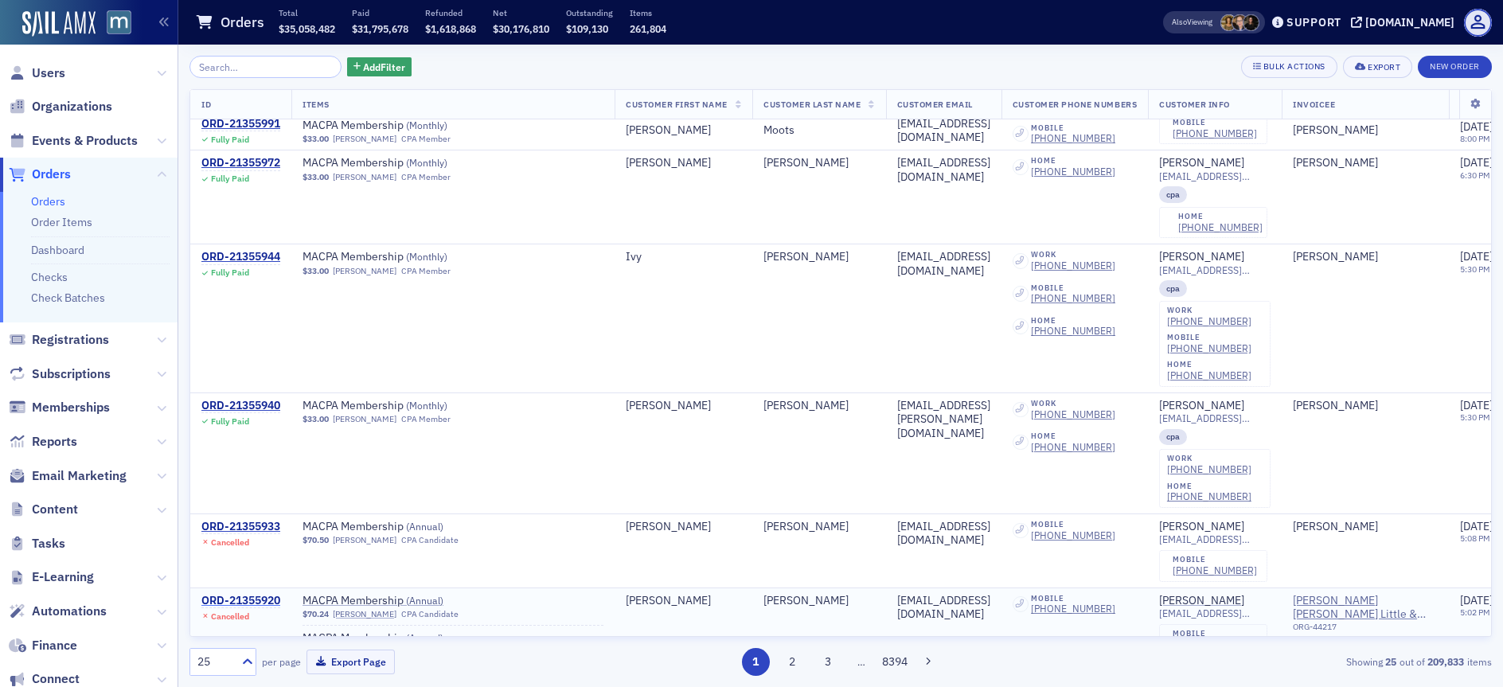
click at [269, 594] on div "ORD-21355920" at bounding box center [240, 601] width 79 height 14
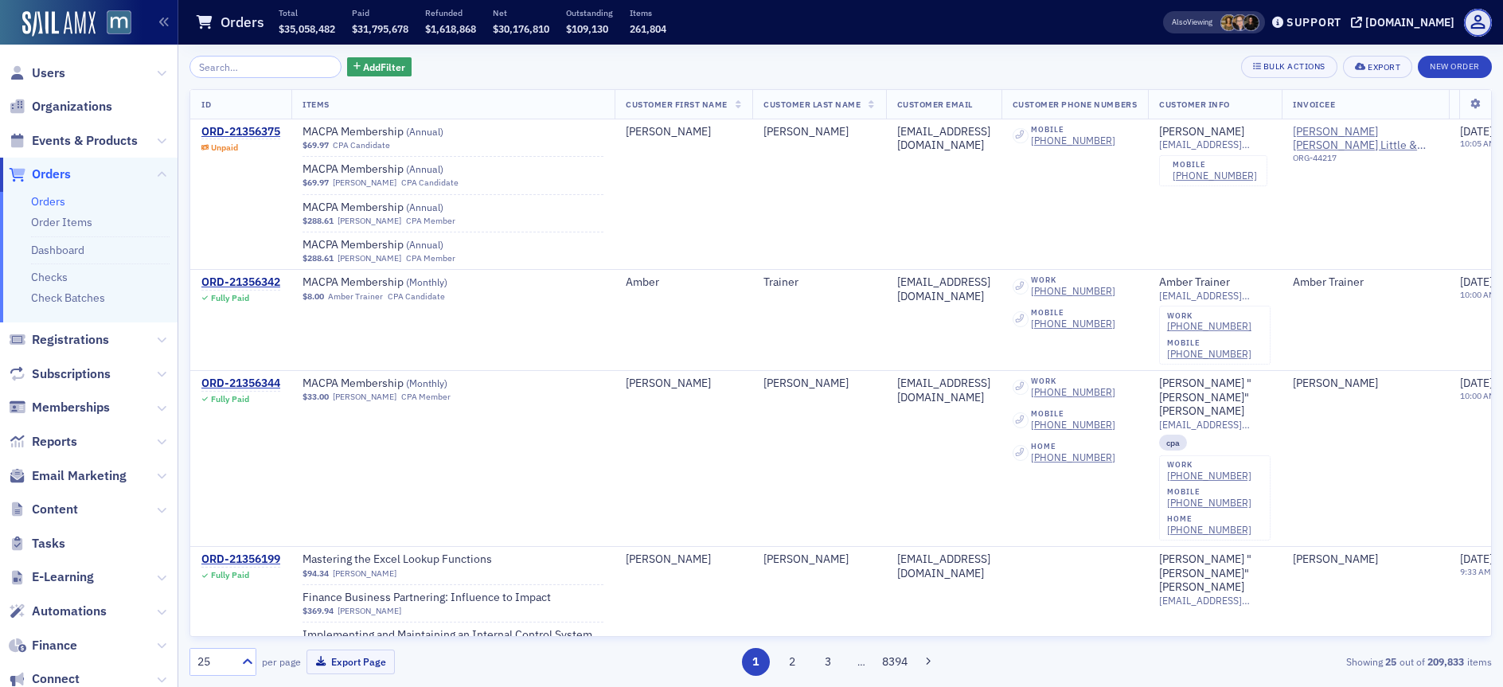
click at [55, 169] on span "Orders" at bounding box center [51, 175] width 39 height 18
click at [254, 131] on div "ORD-21356375" at bounding box center [240, 132] width 79 height 14
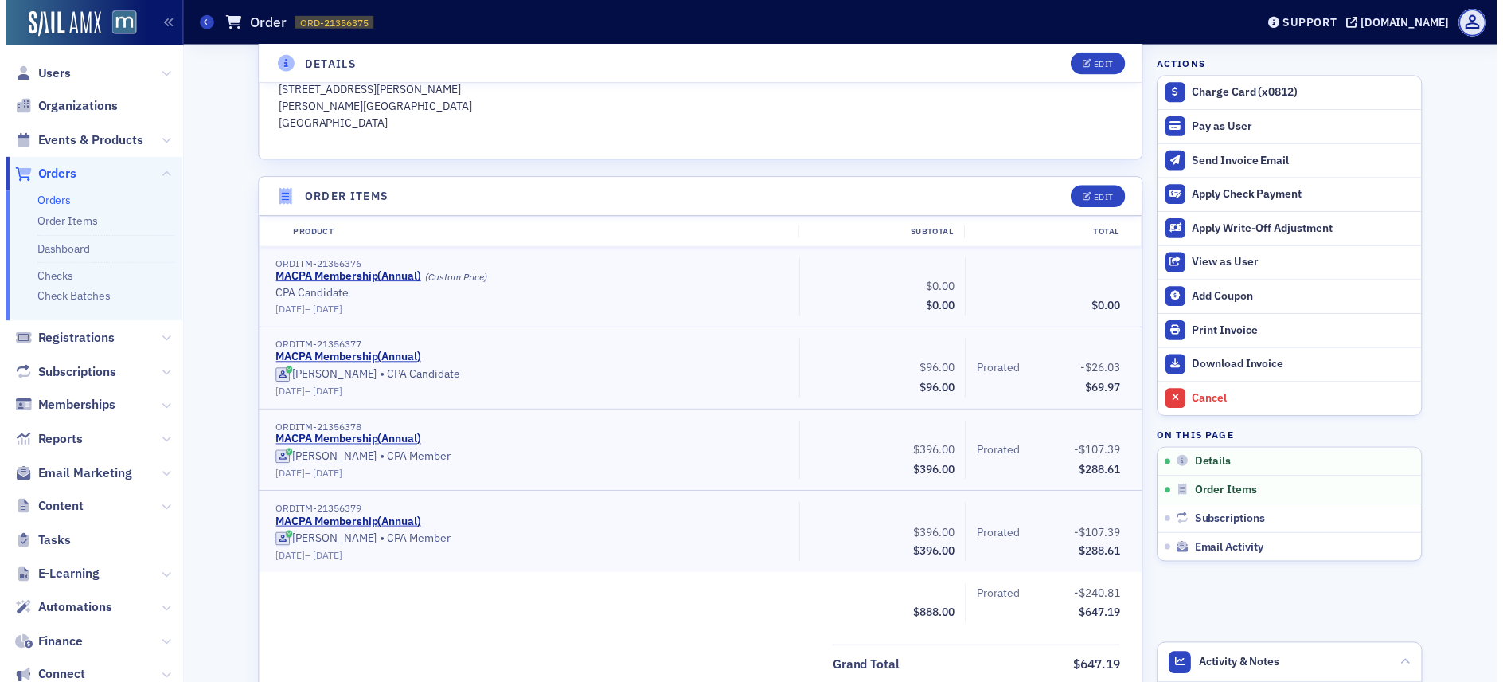
scroll to position [577, 0]
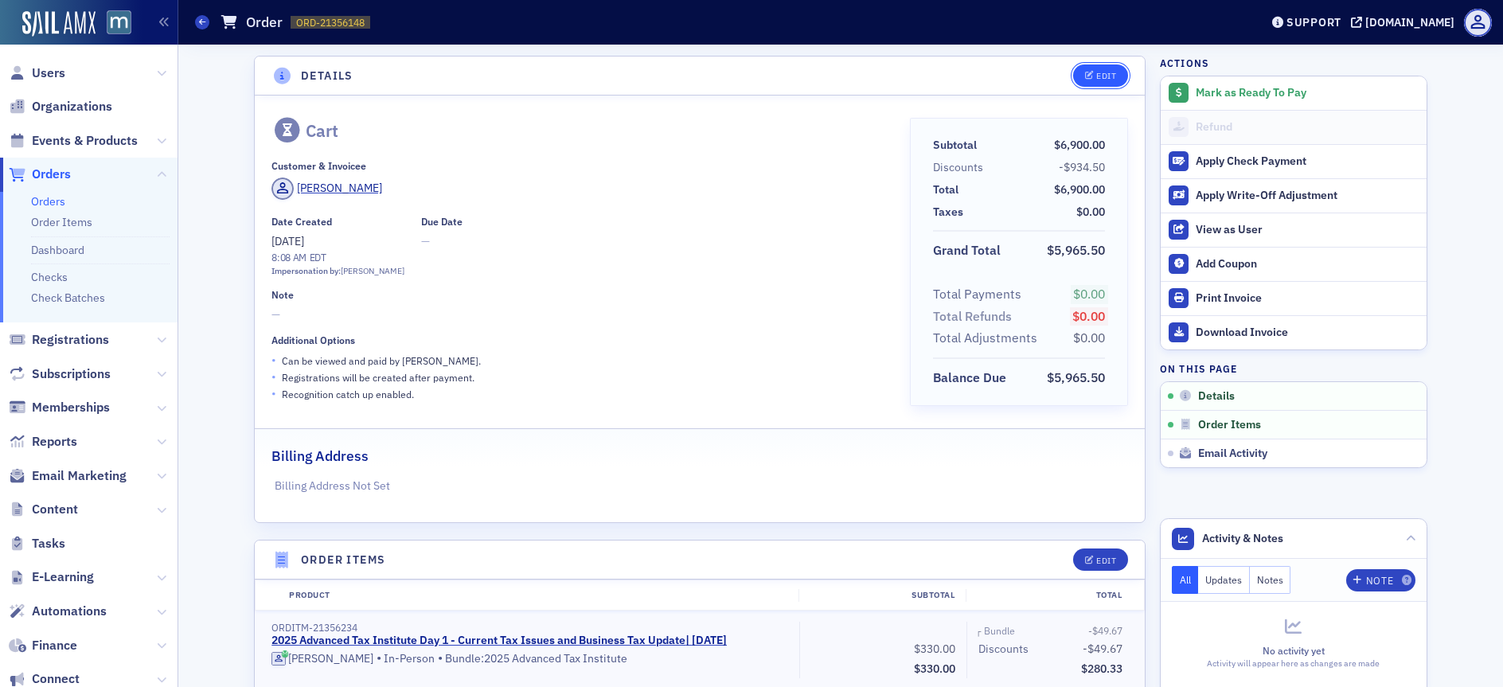
click at [1096, 72] on div "Edit" at bounding box center [1106, 76] width 20 height 9
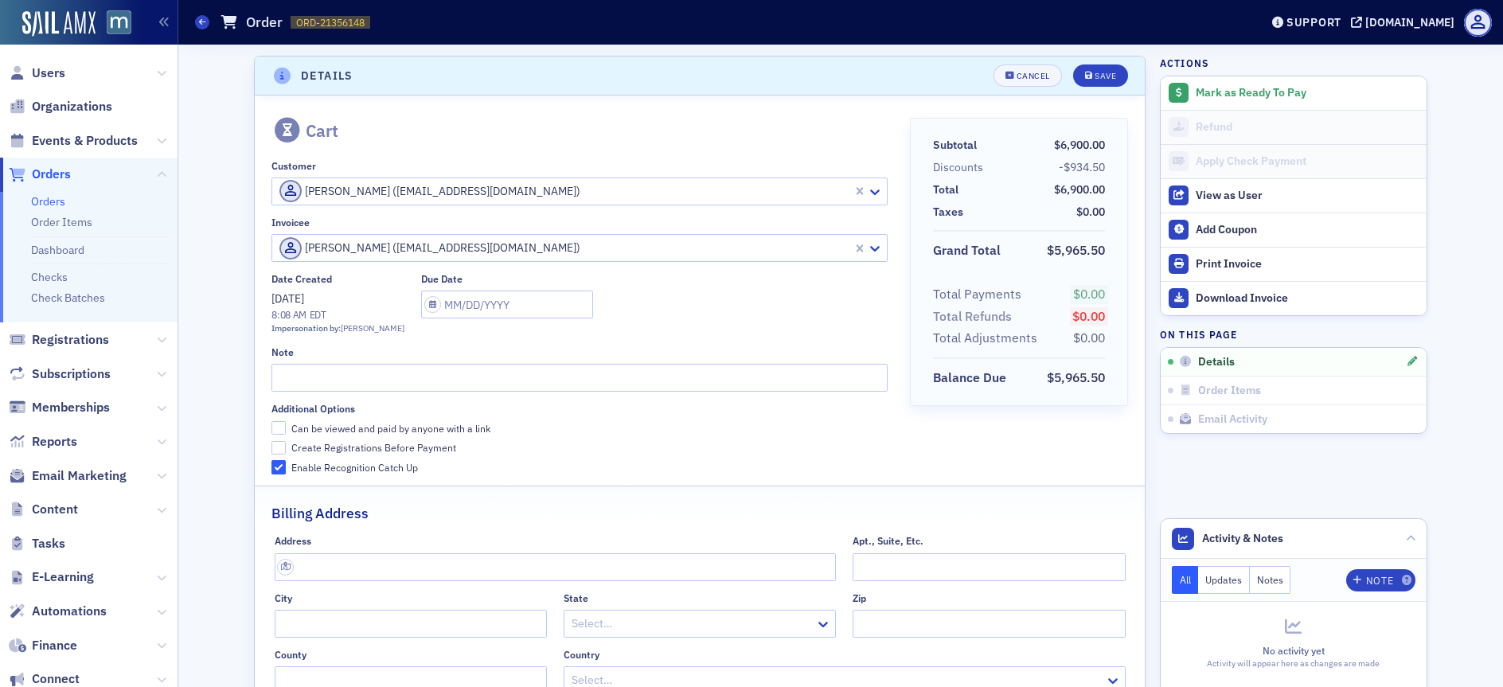
scroll to position [3, 0]
click at [276, 428] on input "Can be viewed and paid by anyone with a link" at bounding box center [279, 425] width 14 height 14
checkbox input "true"
click at [1085, 78] on button "Save" at bounding box center [1100, 72] width 55 height 22
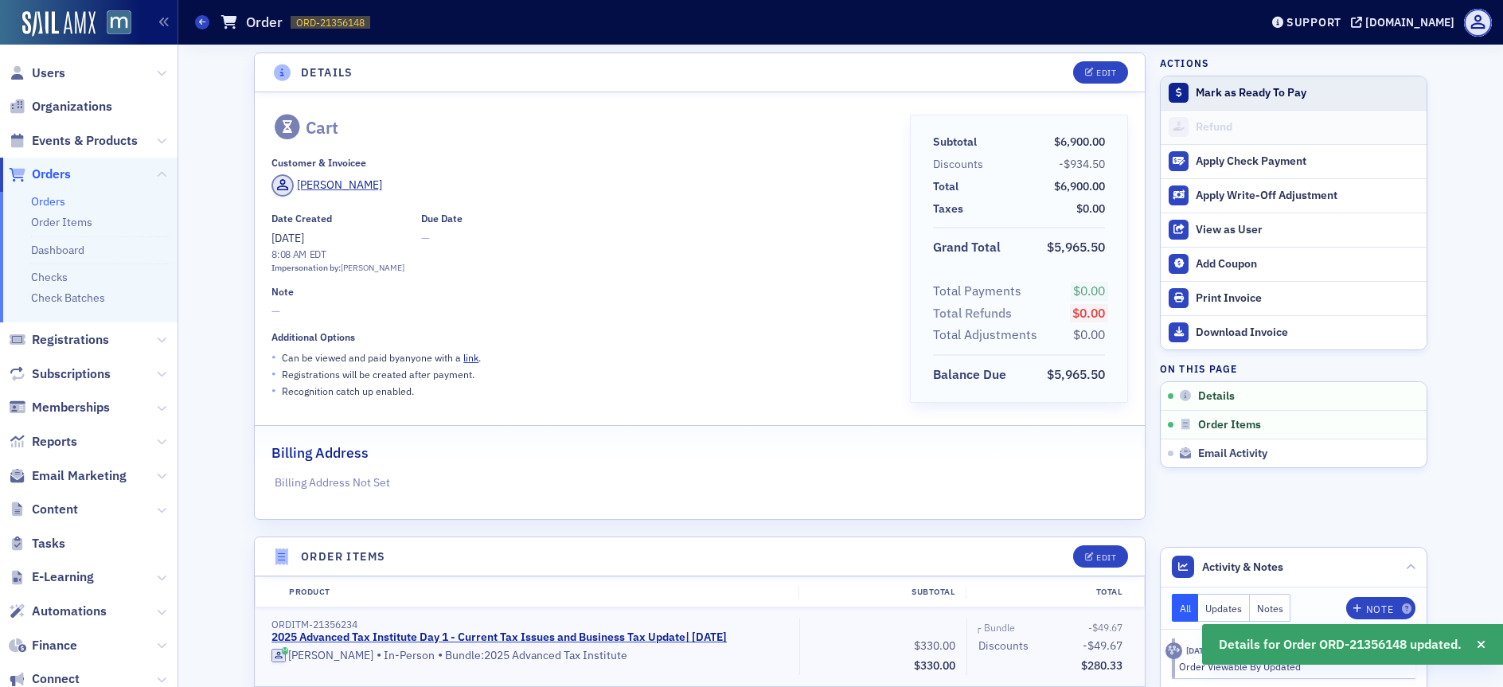
click at [1210, 94] on div "Mark as Ready To Pay" at bounding box center [1307, 93] width 223 height 14
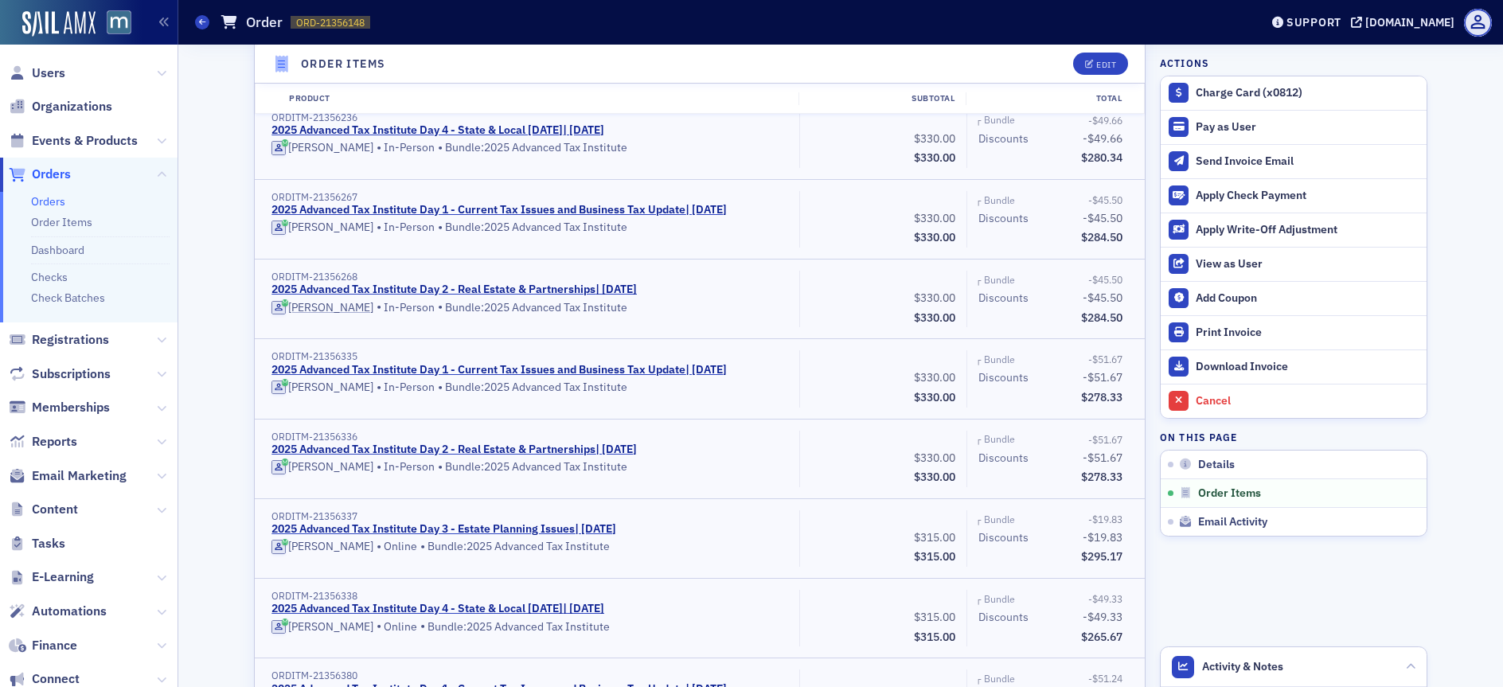
scroll to position [633, 0]
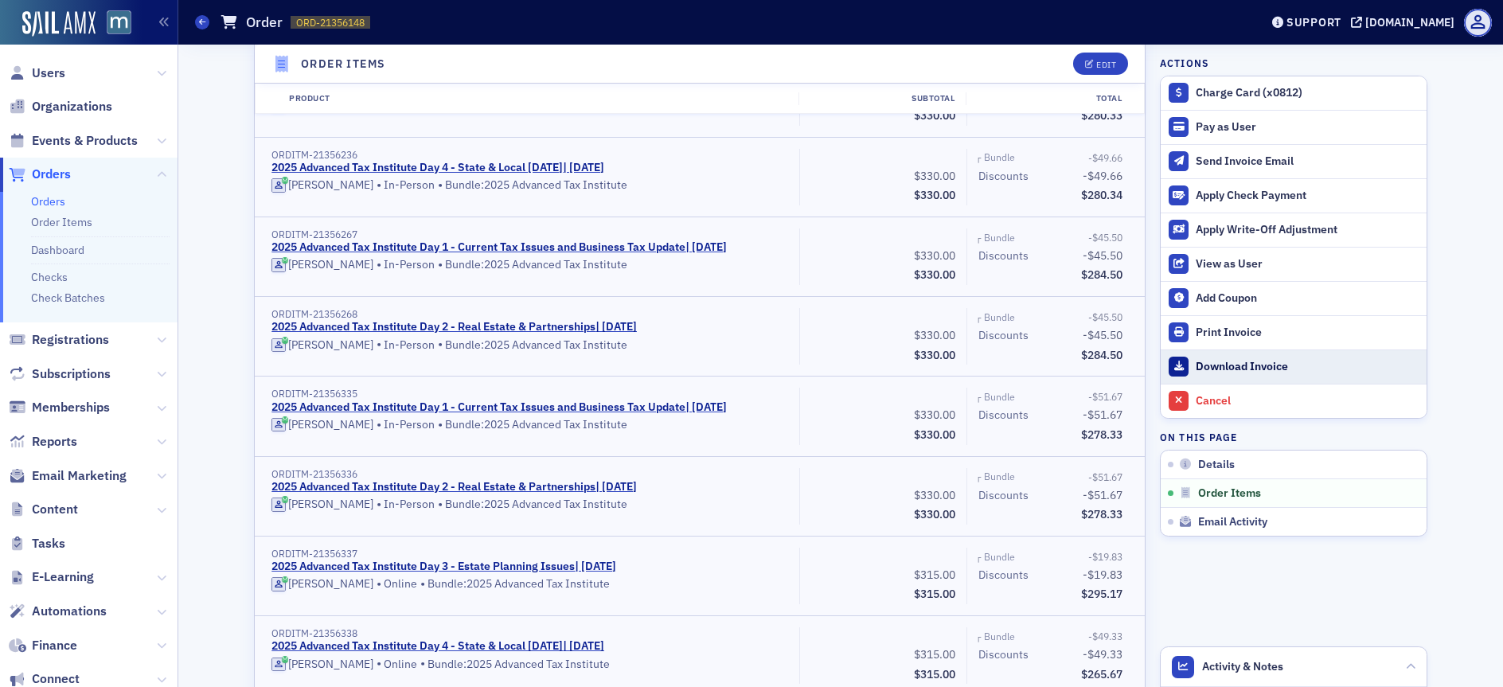
click at [1224, 371] on div "Download Invoice" at bounding box center [1307, 367] width 223 height 14
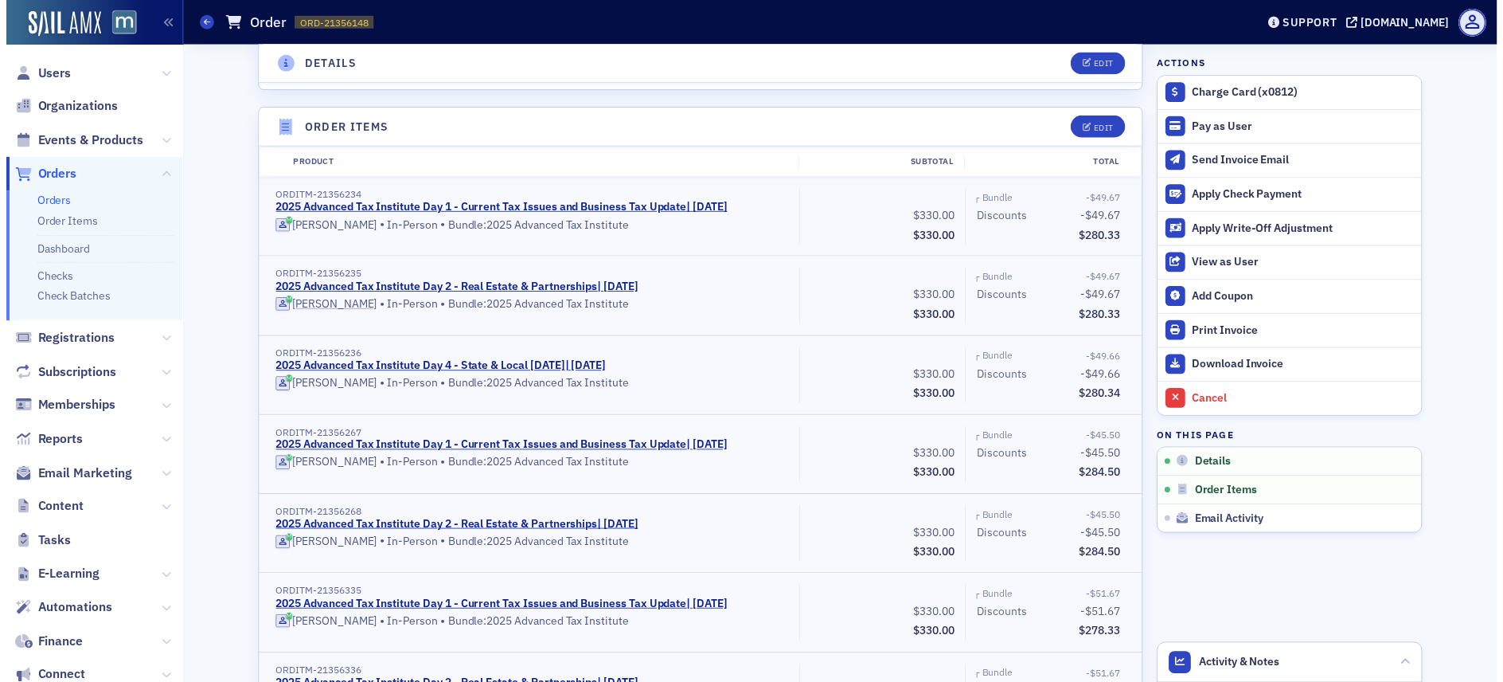
scroll to position [0, 0]
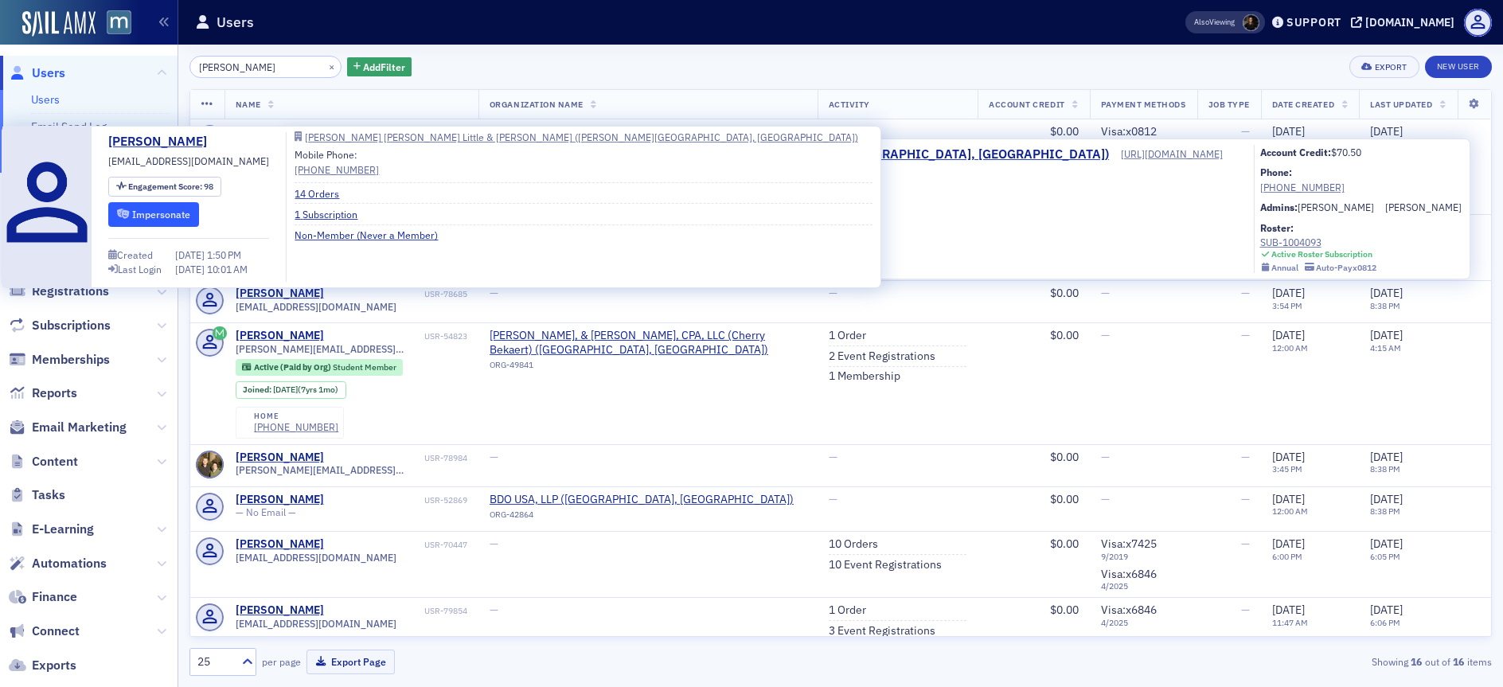
click at [200, 209] on button "Impersonate" at bounding box center [154, 214] width 92 height 25
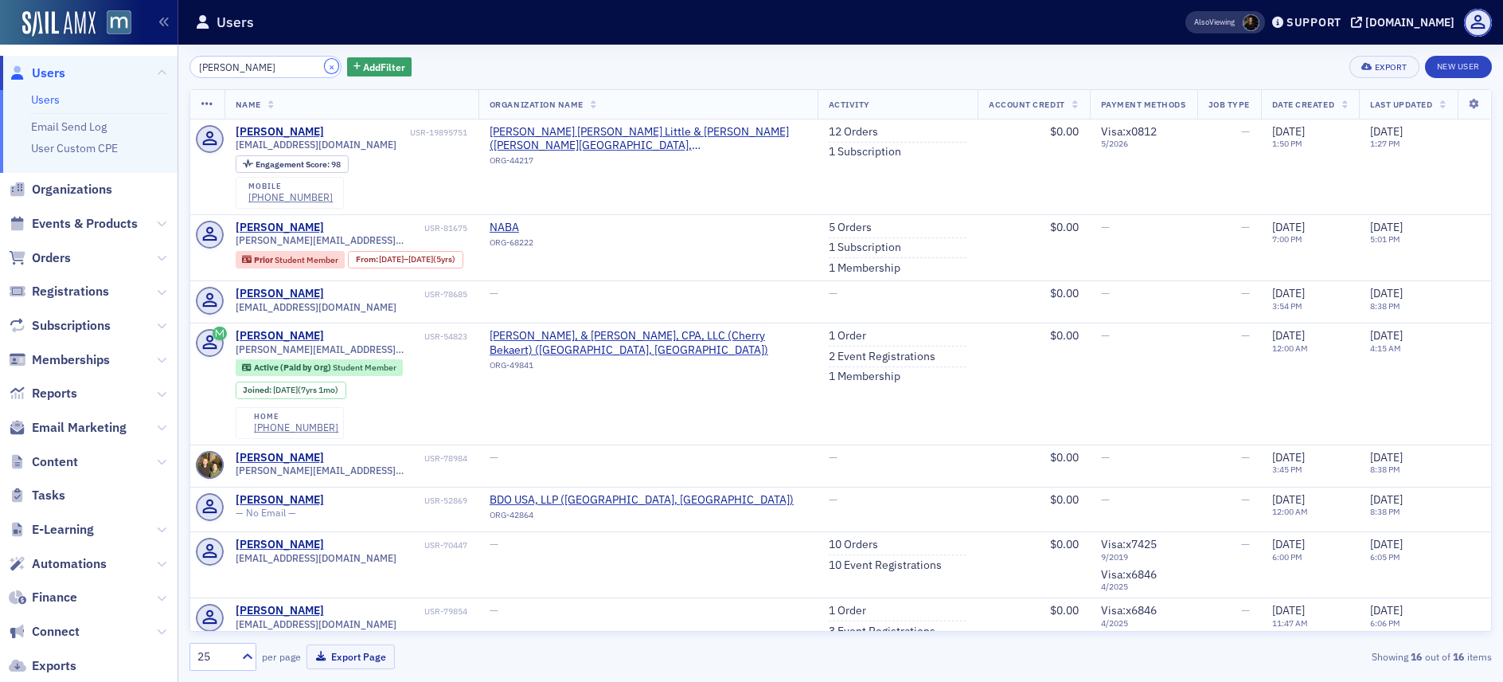
click at [325, 69] on button "×" at bounding box center [332, 66] width 14 height 14
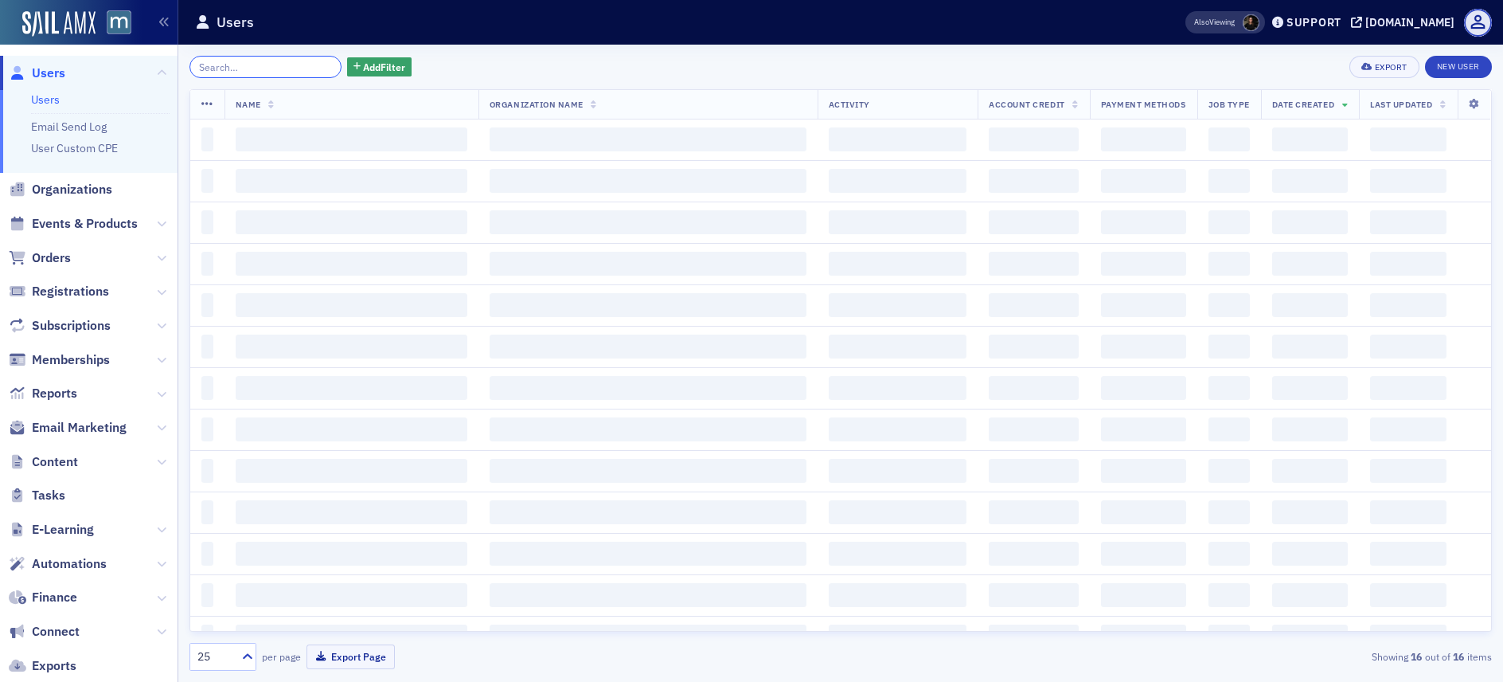
click at [288, 69] on input "search" at bounding box center [266, 67] width 152 height 22
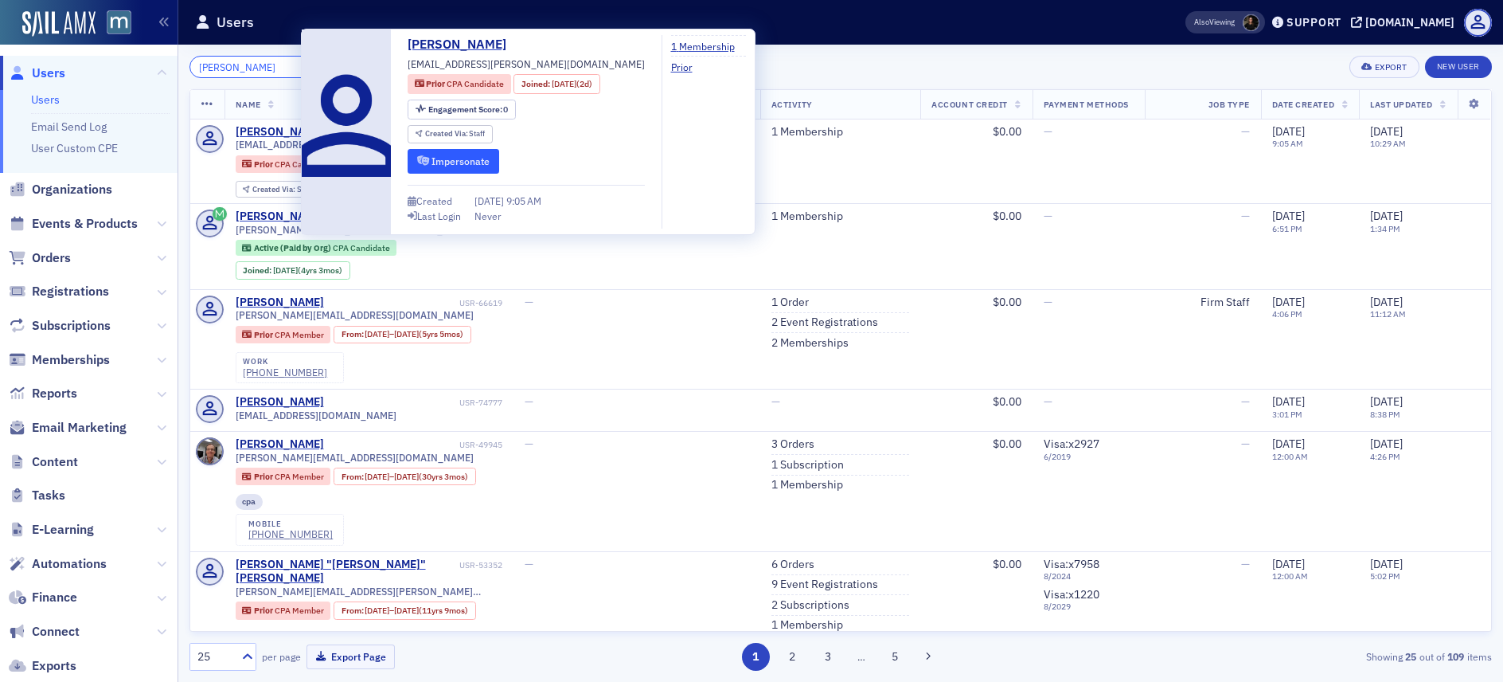
type input "[PERSON_NAME]"
click at [458, 158] on button "Impersonate" at bounding box center [454, 161] width 92 height 25
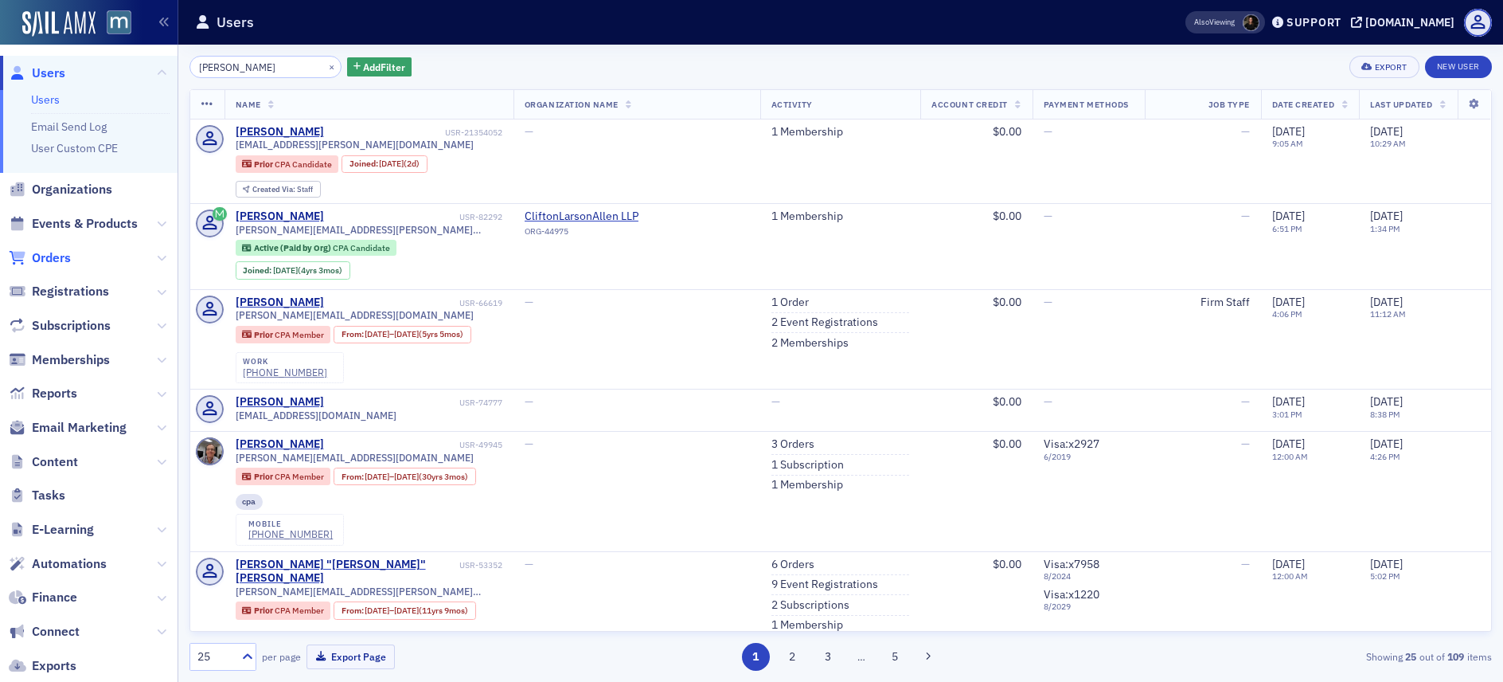
click at [54, 257] on span "Orders" at bounding box center [51, 258] width 39 height 18
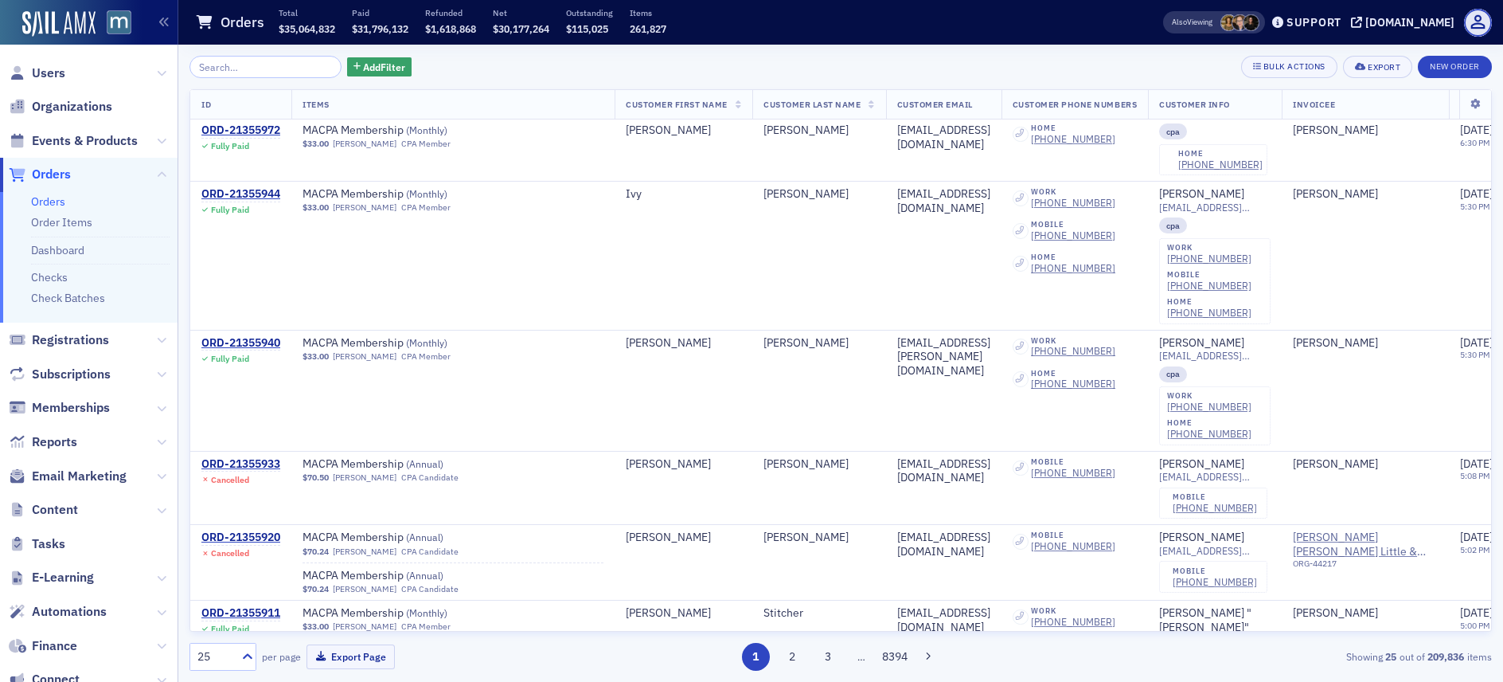
scroll to position [3335, 0]
click at [232, 654] on div "25" at bounding box center [214, 656] width 35 height 17
click at [233, 523] on div "50" at bounding box center [223, 529] width 46 height 17
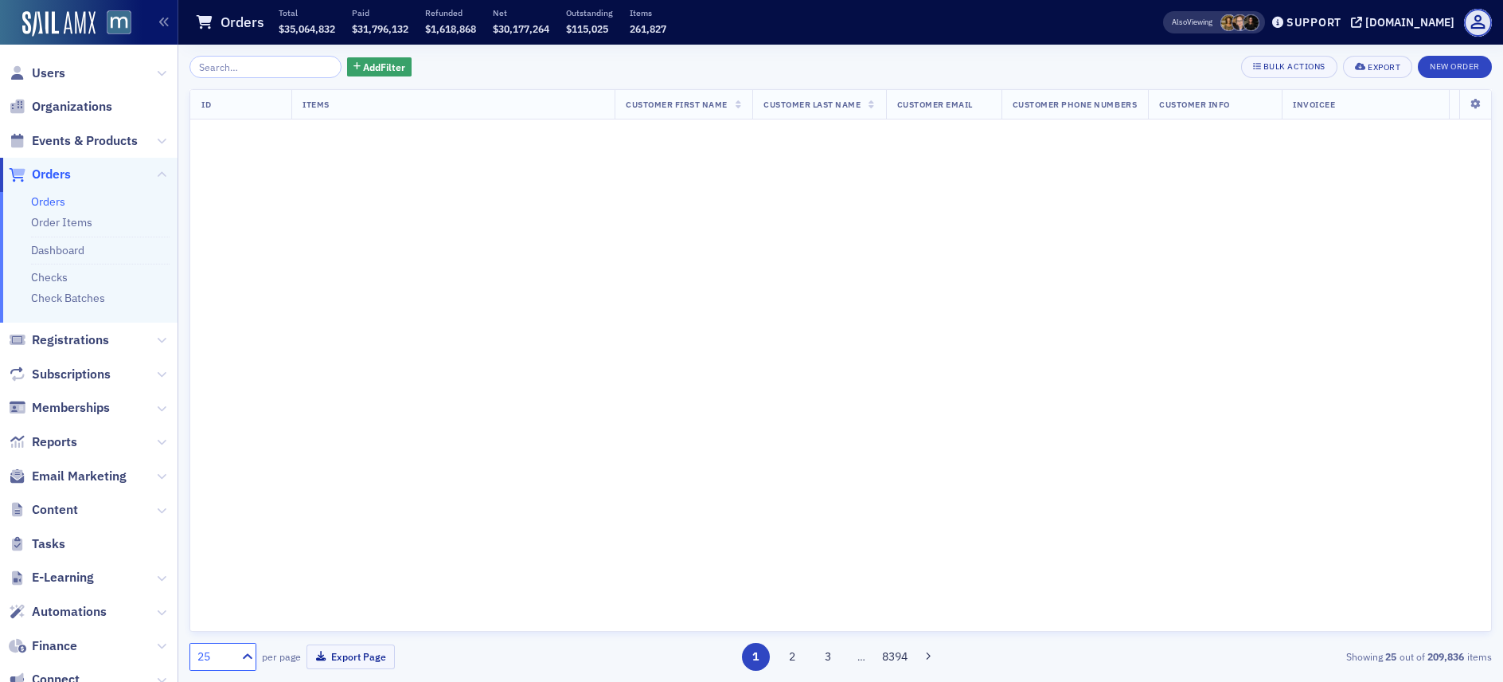
scroll to position [0, 0]
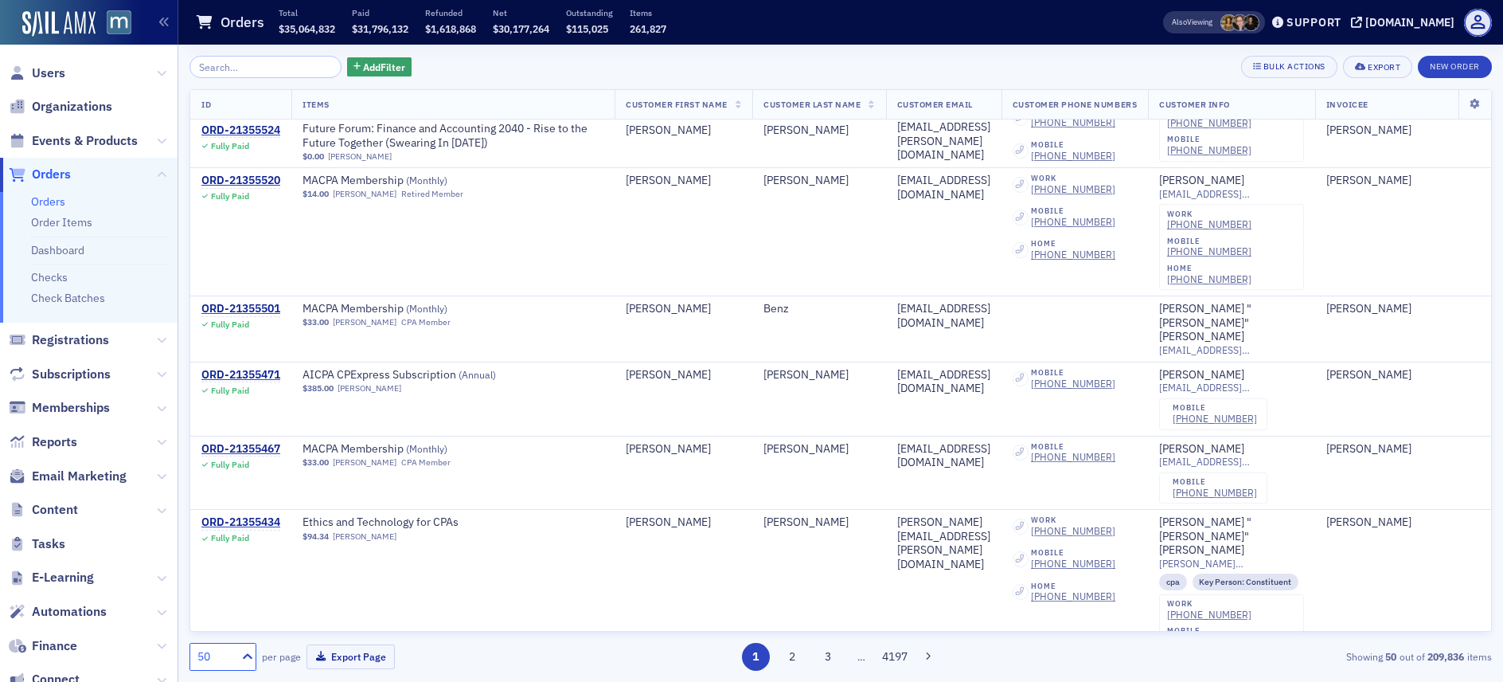
scroll to position [6025, 0]
click at [795, 660] on button "2" at bounding box center [792, 657] width 28 height 28
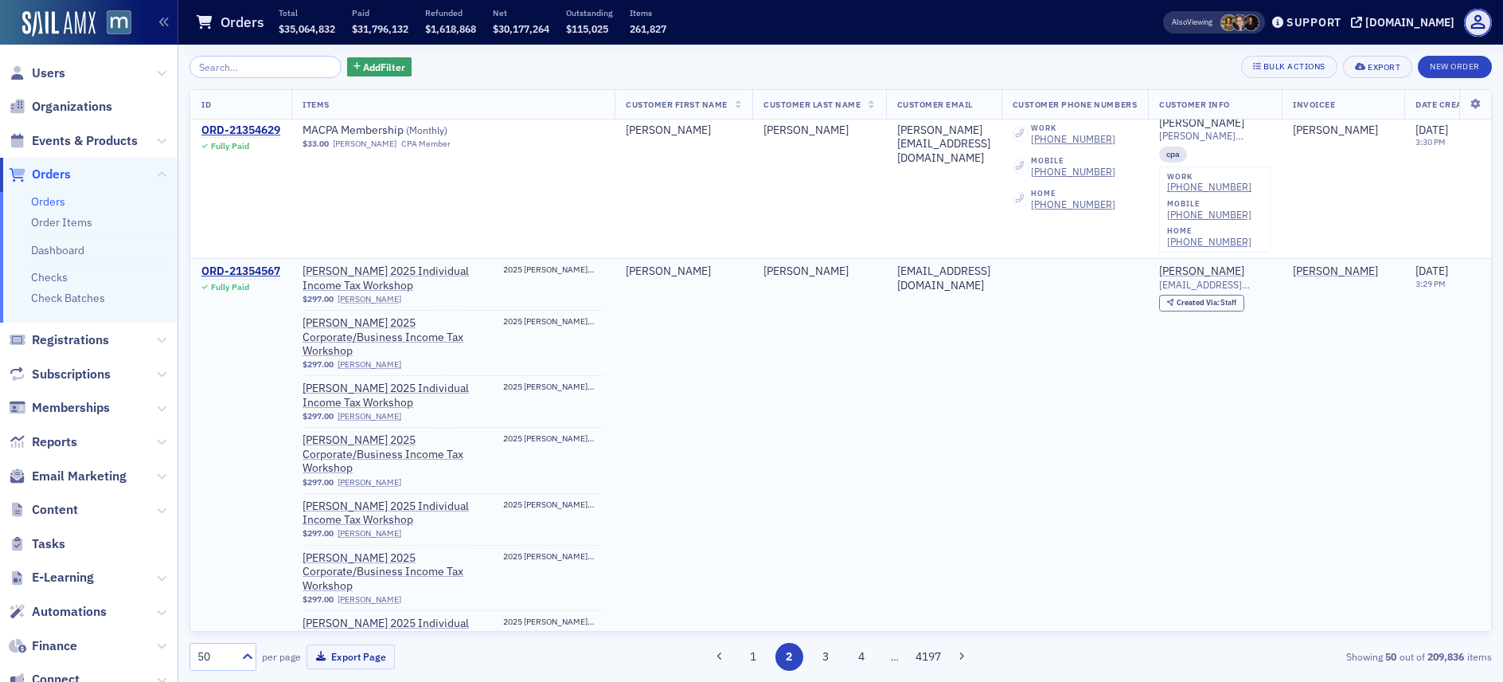
scroll to position [5680, 0]
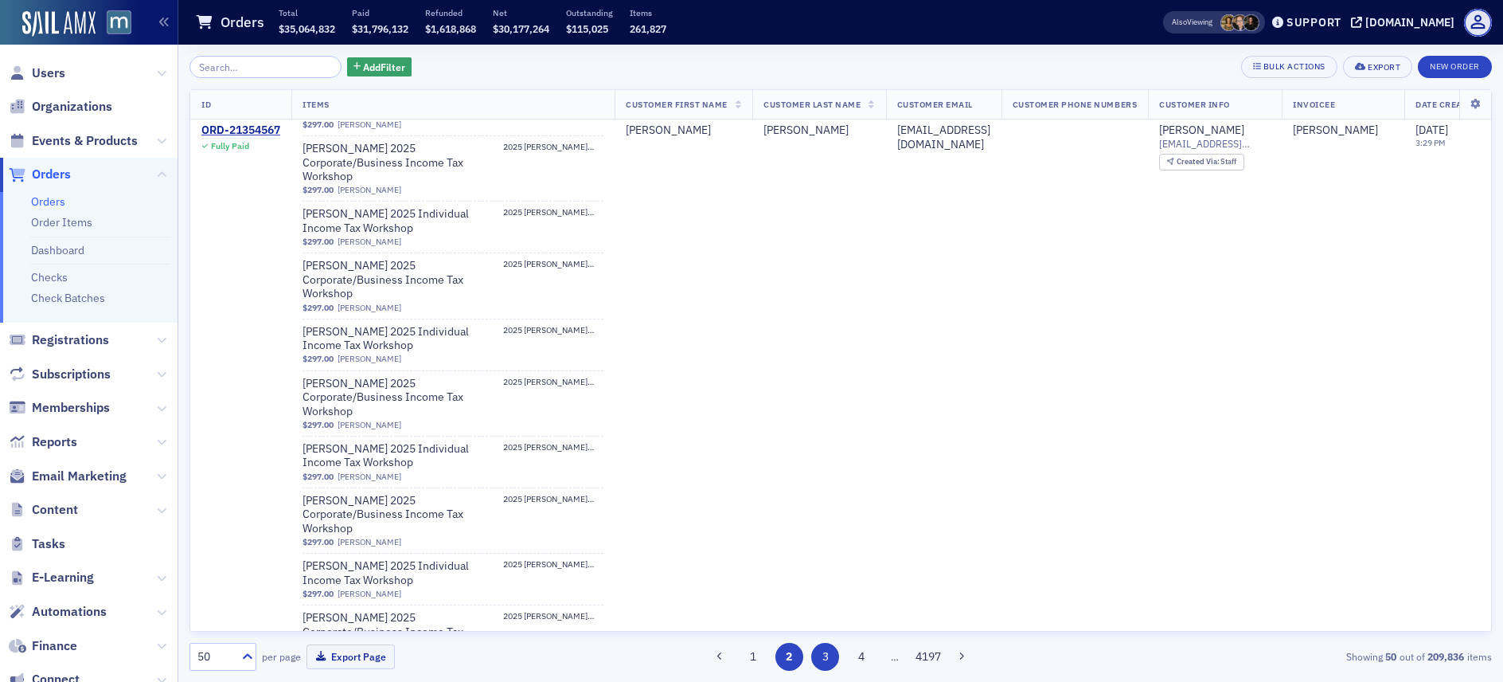
click at [828, 651] on button "3" at bounding box center [825, 657] width 28 height 28
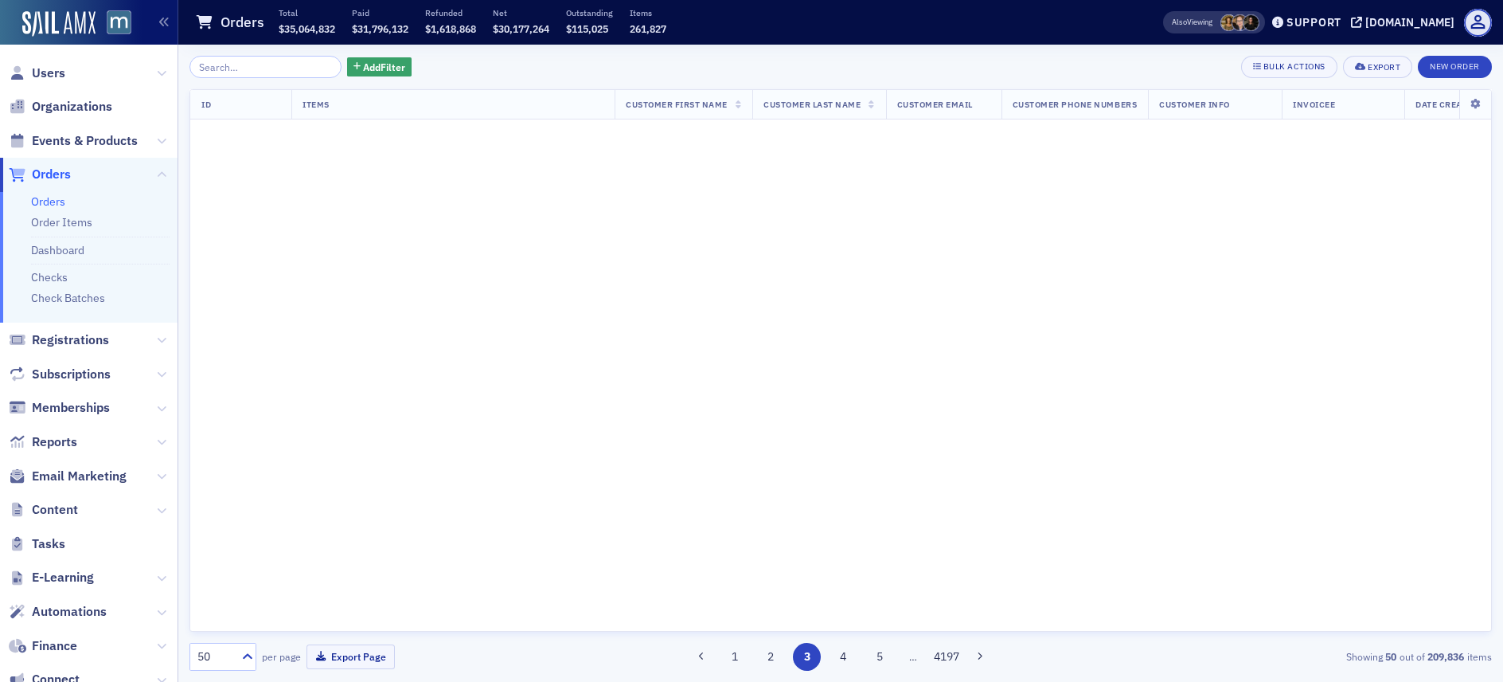
scroll to position [0, 0]
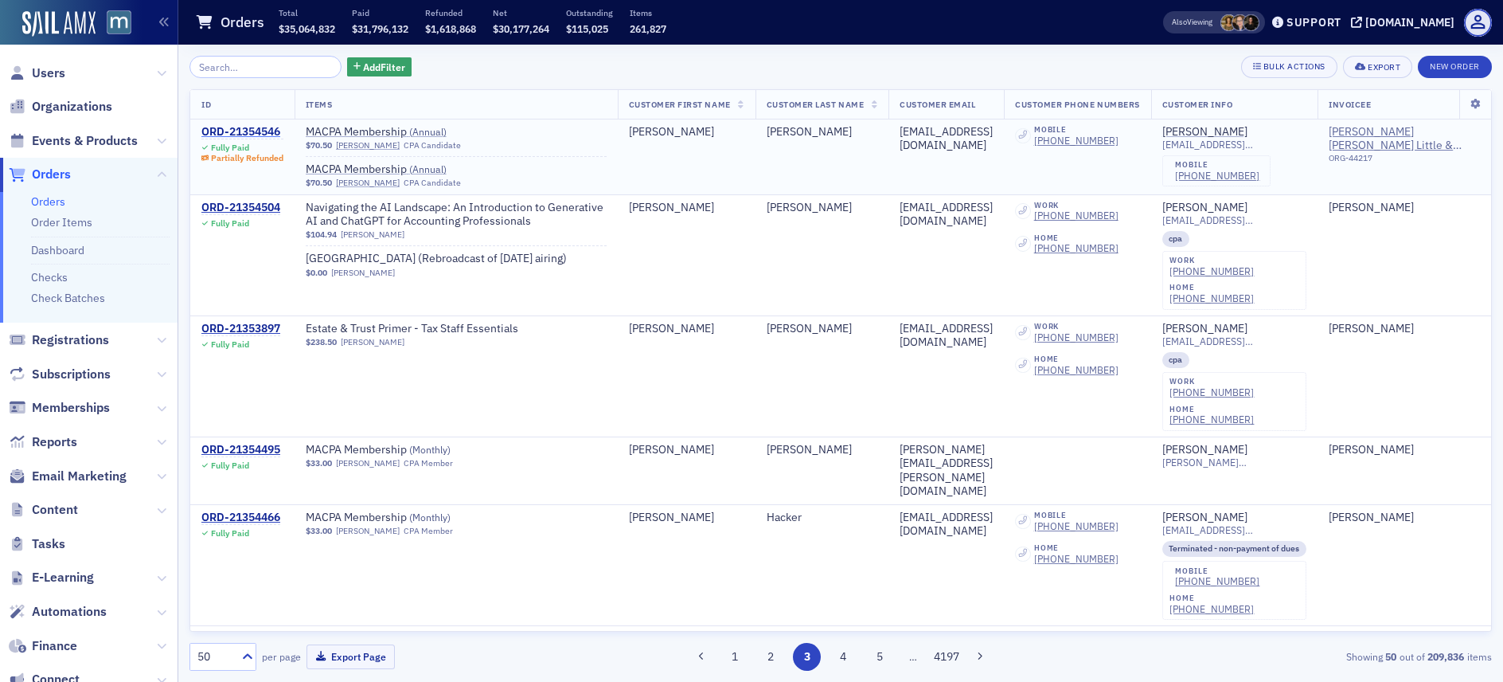
click at [233, 133] on div "ORD-21354546" at bounding box center [242, 132] width 82 height 14
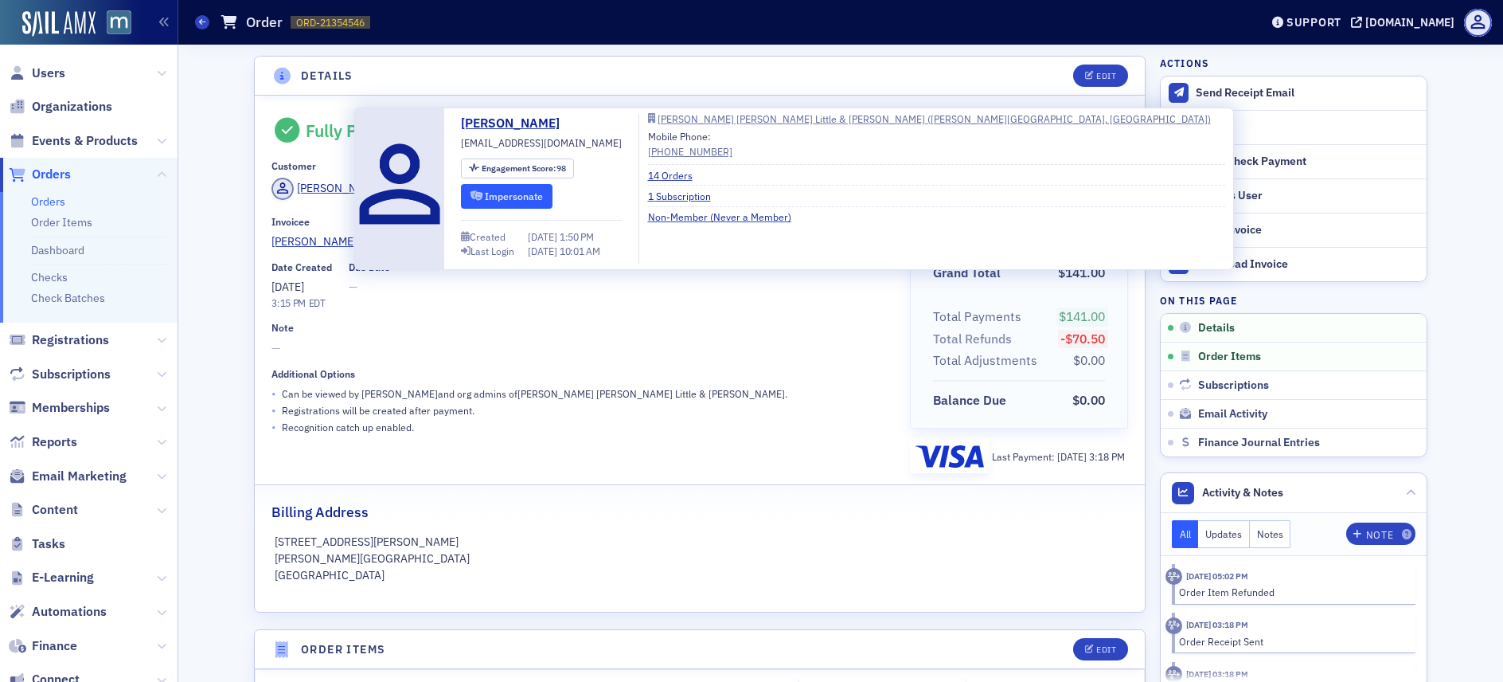
click at [519, 189] on button "Impersonate" at bounding box center [507, 196] width 92 height 25
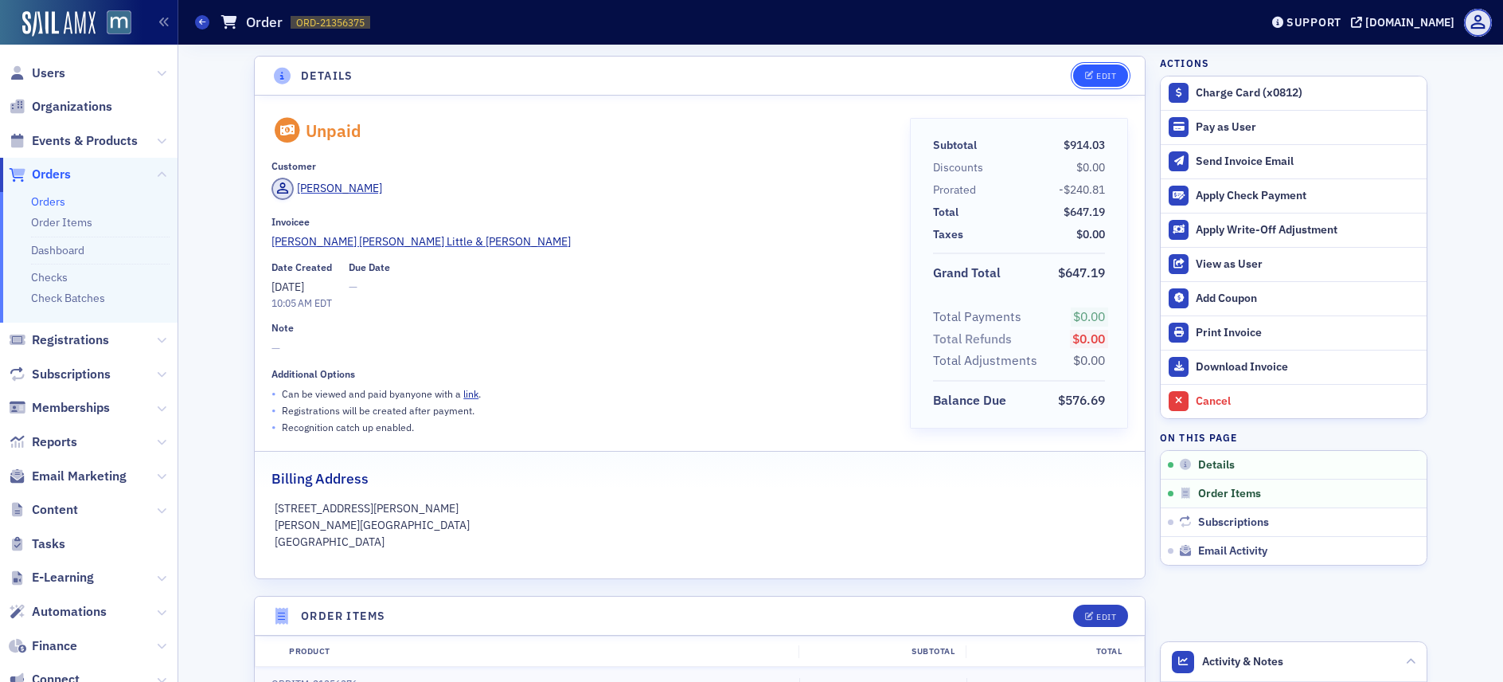
click at [1096, 75] on div "Edit" at bounding box center [1106, 76] width 20 height 9
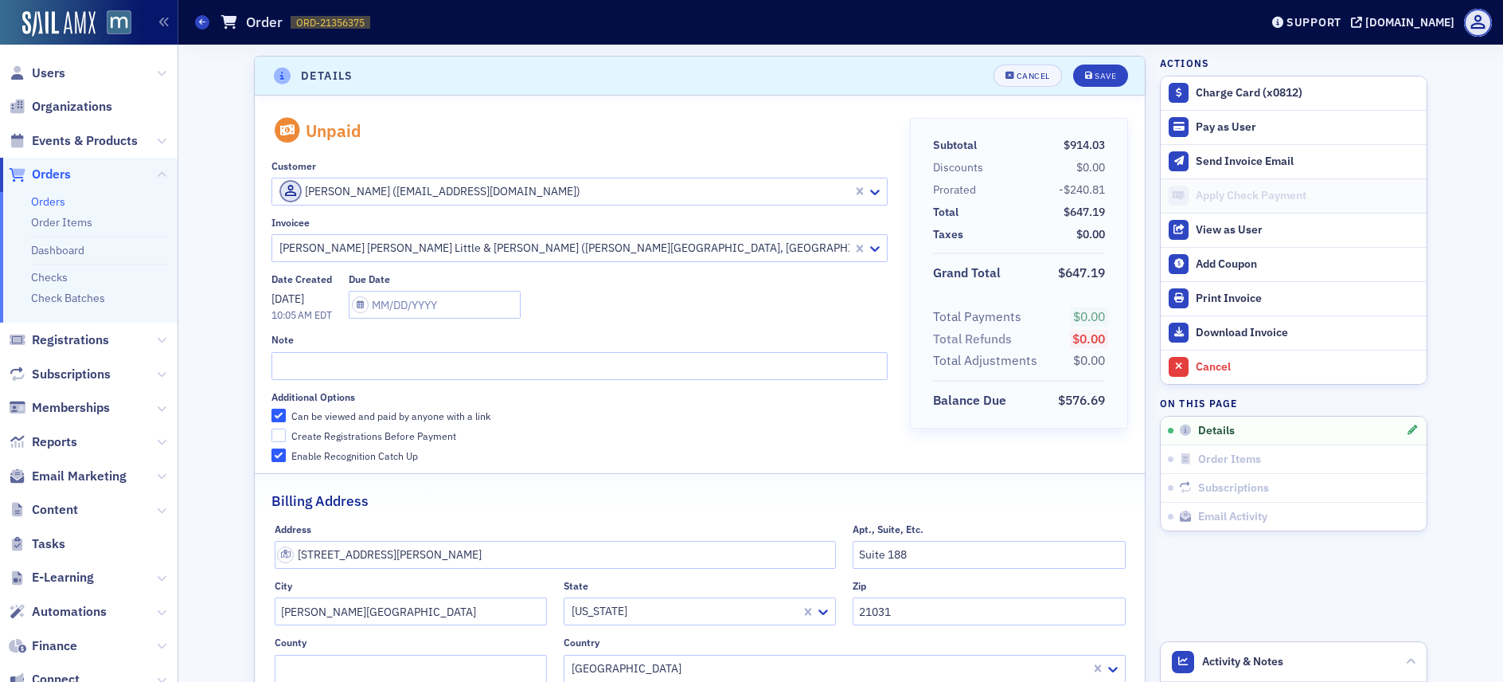
scroll to position [3, 0]
click at [1101, 65] on button "Save" at bounding box center [1100, 72] width 55 height 22
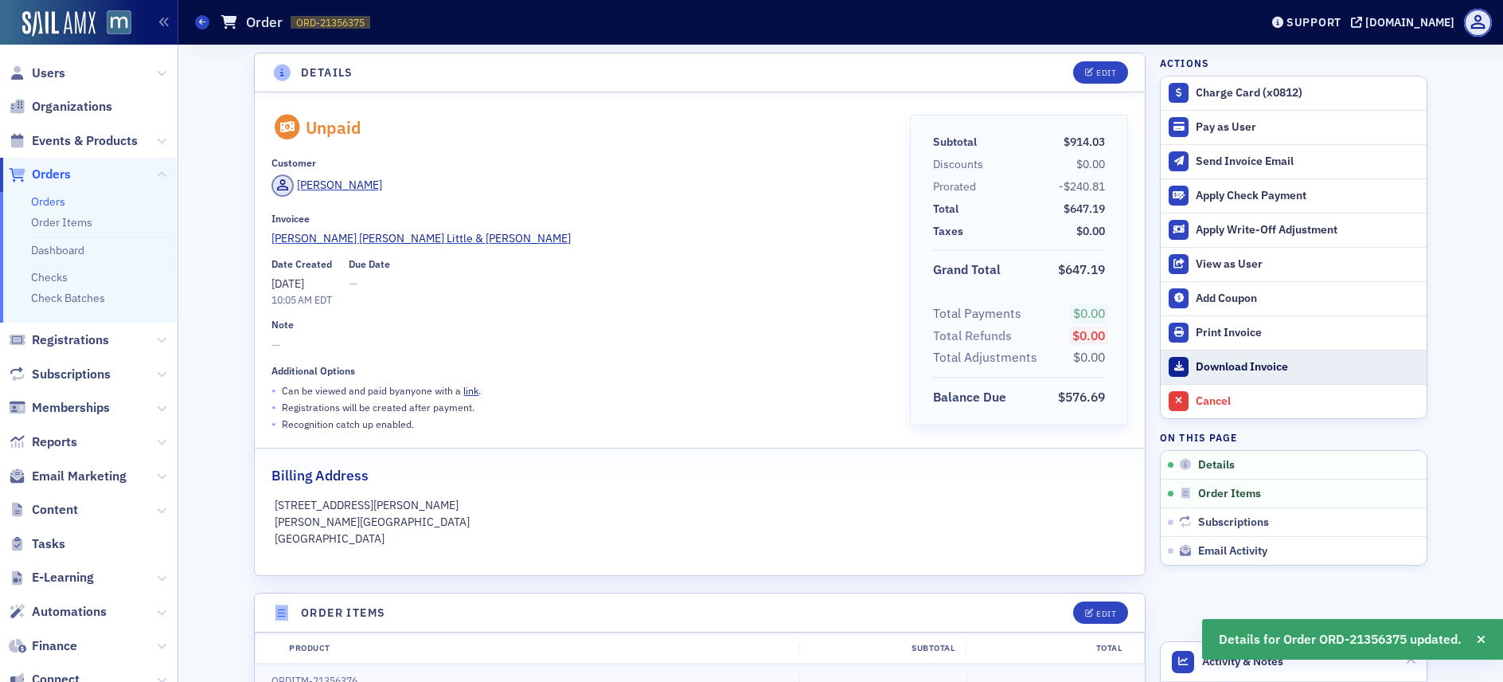
click at [1231, 358] on link "Download Invoice" at bounding box center [1294, 367] width 266 height 34
